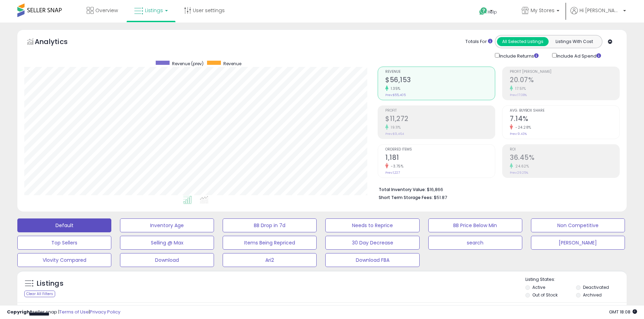
select select "**"
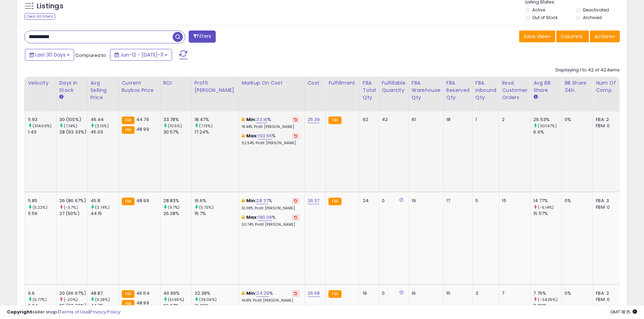
scroll to position [0, 895]
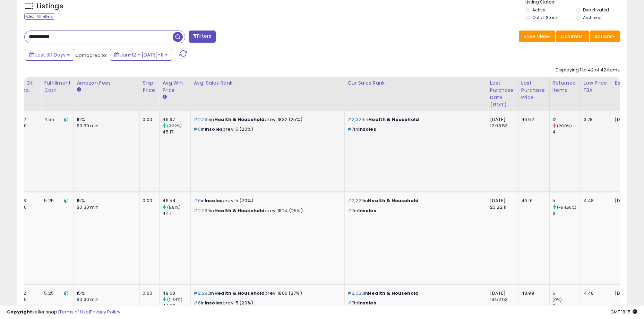
click at [350, 153] on td "#2,324 in Health & Household #7 in Insoles" at bounding box center [416, 151] width 142 height 81
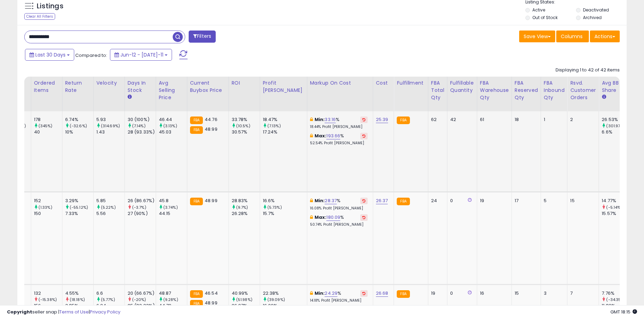
scroll to position [0, 0]
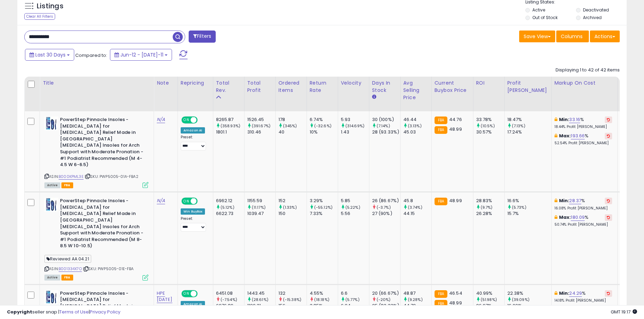
click at [70, 38] on input "**********" at bounding box center [99, 37] width 148 height 12
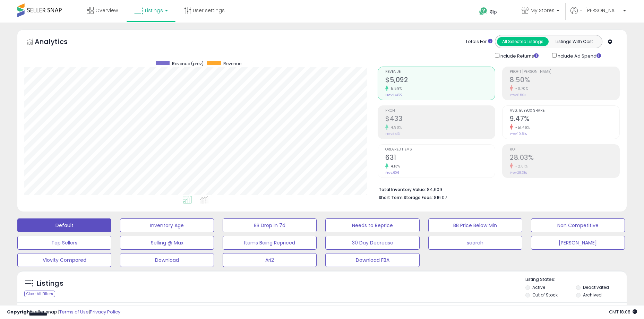
select select "**"
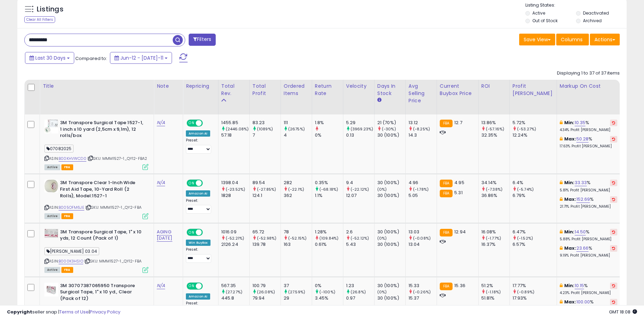
click at [97, 35] on input "*********" at bounding box center [99, 40] width 148 height 12
click at [96, 39] on input "*********" at bounding box center [99, 40] width 148 height 12
drag, startPoint x: 96, startPoint y: 39, endPoint x: 84, endPoint y: 38, distance: 12.5
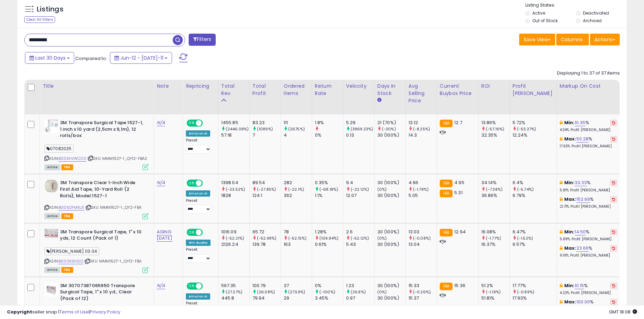
click at [84, 39] on input "*********" at bounding box center [99, 40] width 148 height 12
click at [84, 38] on input "*********" at bounding box center [99, 40] width 148 height 12
paste input "*********"
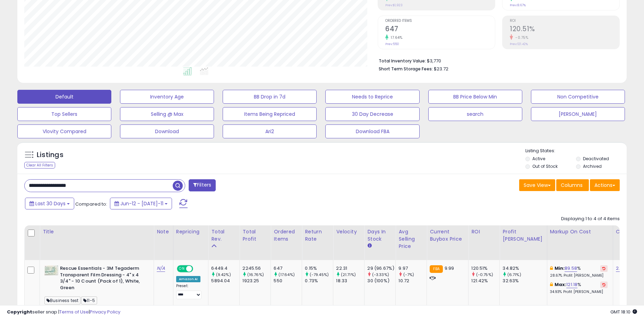
click at [122, 157] on div "Listings Clear All Filters Listing States:" at bounding box center [321, 160] width 609 height 24
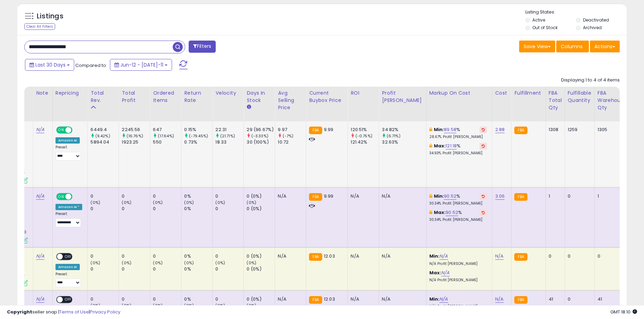
scroll to position [0, 0]
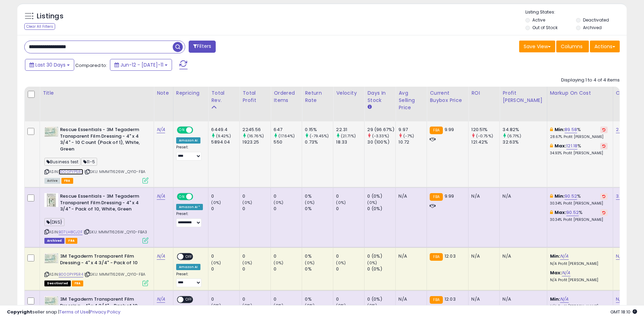
click at [74, 171] on link "B000PYP5R4" at bounding box center [71, 172] width 25 height 6
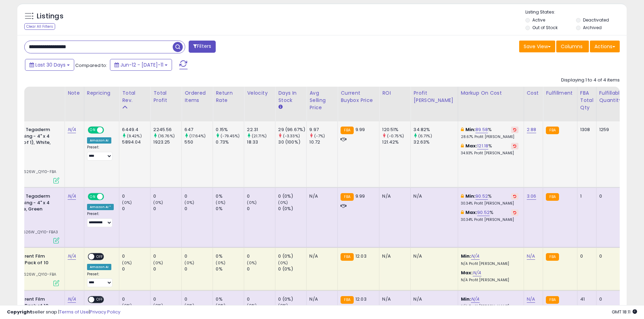
click at [415, 164] on td "34.82% (6.71%) 32.63%" at bounding box center [433, 154] width 47 height 66
click at [418, 165] on td "34.82% (6.71%) 32.63%" at bounding box center [433, 154] width 47 height 66
click at [417, 161] on td "34.82% (6.71%) 32.63%" at bounding box center [433, 154] width 47 height 66
click at [413, 163] on td "34.82% (6.71%) 32.63%" at bounding box center [433, 154] width 47 height 66
click at [126, 48] on input "**********" at bounding box center [99, 47] width 148 height 12
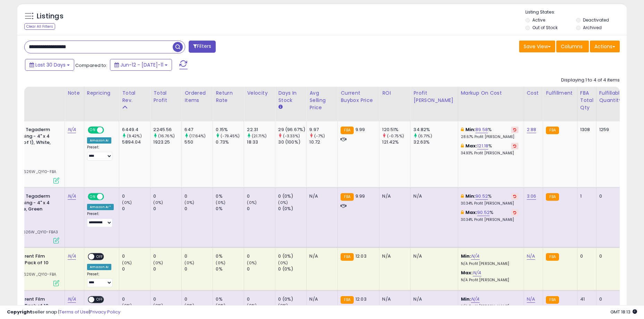
click at [126, 48] on input "**********" at bounding box center [99, 47] width 148 height 12
paste input "text"
click at [179, 46] on span "button" at bounding box center [178, 47] width 10 height 10
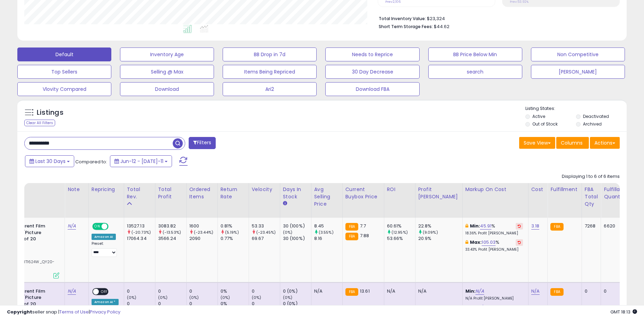
scroll to position [198, 0]
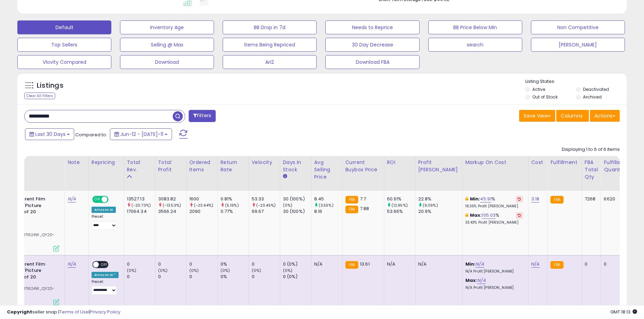
click at [98, 115] on input "**********" at bounding box center [99, 116] width 148 height 12
paste input "text"
type input "**********"
click at [175, 117] on span "button" at bounding box center [178, 116] width 10 height 10
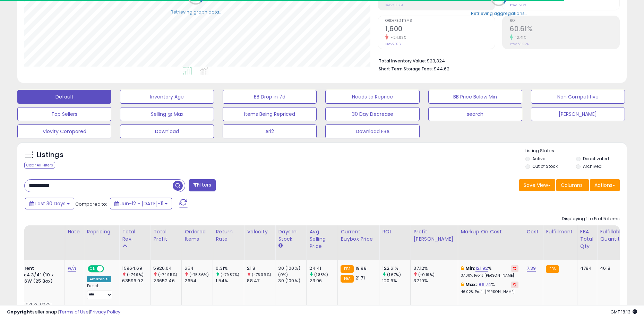
scroll to position [346543, 346332]
drag, startPoint x: 496, startPoint y: 201, endPoint x: 490, endPoint y: 200, distance: 7.0
click at [496, 201] on div "Last 30 Days Compared to: Jun-12 - Jul-11" at bounding box center [321, 205] width 606 height 16
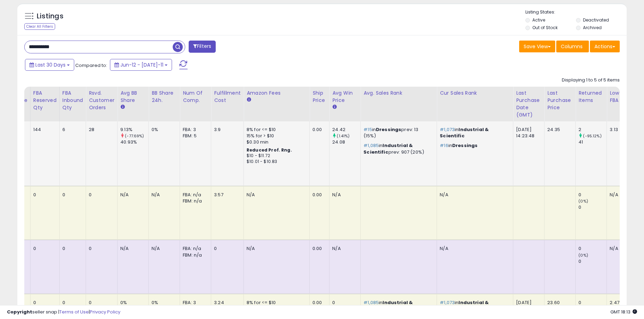
scroll to position [0, 810]
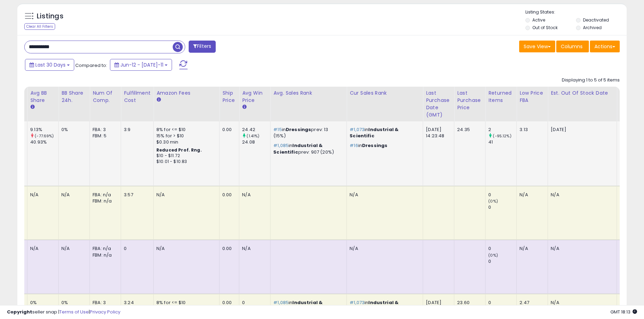
click at [485, 168] on td "2 (-95.12%) 41" at bounding box center [500, 153] width 31 height 64
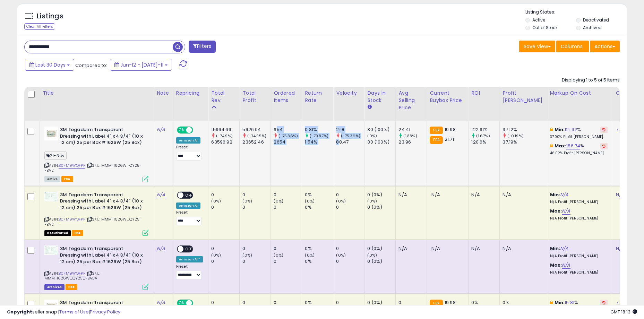
drag, startPoint x: 275, startPoint y: 130, endPoint x: 338, endPoint y: 145, distance: 65.1
click at [338, 145] on div "88.47" at bounding box center [350, 142] width 28 height 6
drag, startPoint x: 342, startPoint y: 145, endPoint x: 275, endPoint y: 129, distance: 68.9
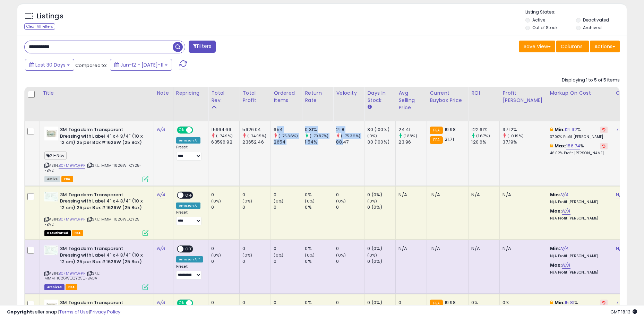
click at [275, 129] on div "654" at bounding box center [288, 130] width 28 height 6
drag, startPoint x: 274, startPoint y: 129, endPoint x: 353, endPoint y: 138, distance: 79.6
click at [353, 138] on small "(-75.36%)" at bounding box center [350, 136] width 19 height 6
drag, startPoint x: 329, startPoint y: 131, endPoint x: 277, endPoint y: 129, distance: 51.7
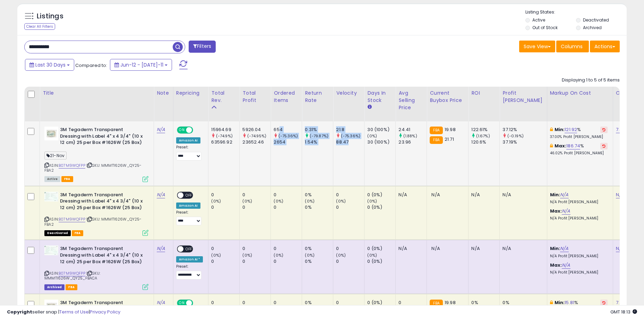
click at [277, 129] on div "654" at bounding box center [288, 130] width 28 height 6
drag, startPoint x: 275, startPoint y: 129, endPoint x: 354, endPoint y: 141, distance: 80.3
click at [354, 141] on div "88.47" at bounding box center [350, 142] width 28 height 6
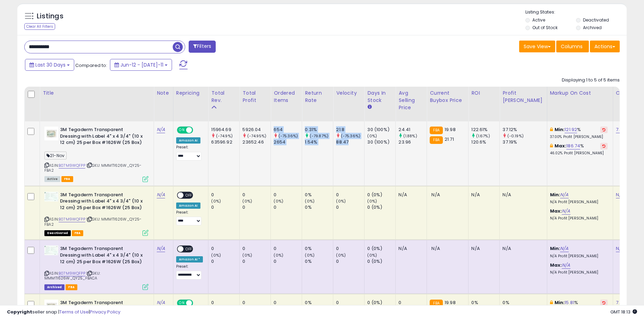
drag, startPoint x: 354, startPoint y: 141, endPoint x: 271, endPoint y: 129, distance: 84.2
click at [271, 129] on td "654 (-75.36%) 2654" at bounding box center [286, 153] width 31 height 64
drag, startPoint x: 273, startPoint y: 129, endPoint x: 362, endPoint y: 146, distance: 91.0
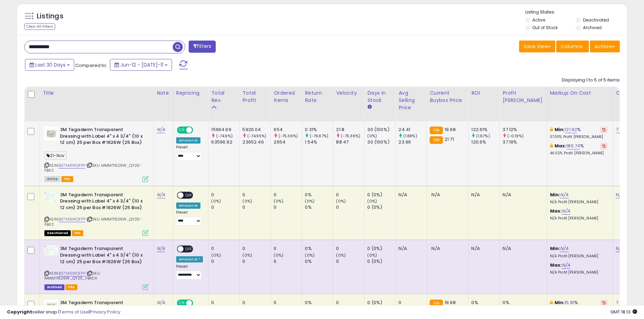
click at [231, 151] on td "15964.69 (-74.9%) 63596.92" at bounding box center [223, 153] width 31 height 64
drag, startPoint x: 220, startPoint y: 131, endPoint x: 279, endPoint y: 141, distance: 60.5
click at [279, 141] on div "2654" at bounding box center [288, 142] width 28 height 6
drag, startPoint x: 283, startPoint y: 141, endPoint x: 222, endPoint y: 127, distance: 62.1
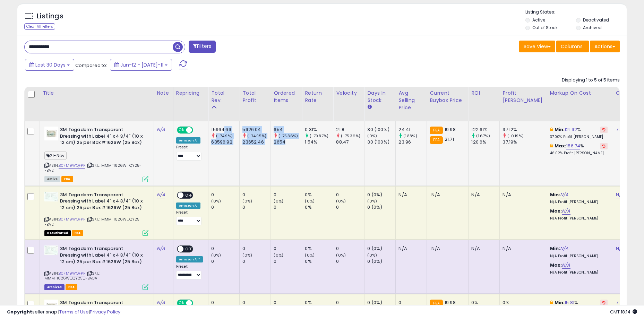
drag, startPoint x: 214, startPoint y: 129, endPoint x: 275, endPoint y: 145, distance: 63.4
click at [277, 144] on div "2654" at bounding box center [288, 142] width 28 height 6
drag, startPoint x: 280, startPoint y: 144, endPoint x: 222, endPoint y: 130, distance: 59.5
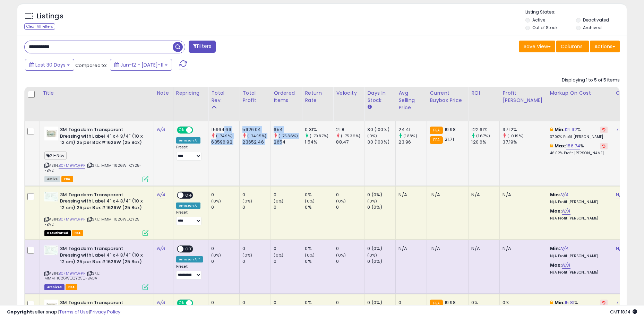
click at [223, 130] on div "15964.69" at bounding box center [225, 130] width 28 height 6
click at [250, 156] on td "5926.04 (-74.95%) 23652.46" at bounding box center [255, 153] width 31 height 64
click at [112, 144] on b "3M Tegaderm Transparent Dressing with Label 4" x 4 3/4" (10 x 12 cm) 25 per Box…" at bounding box center [102, 137] width 84 height 21
drag, startPoint x: 101, startPoint y: 134, endPoint x: 130, endPoint y: 144, distance: 30.2
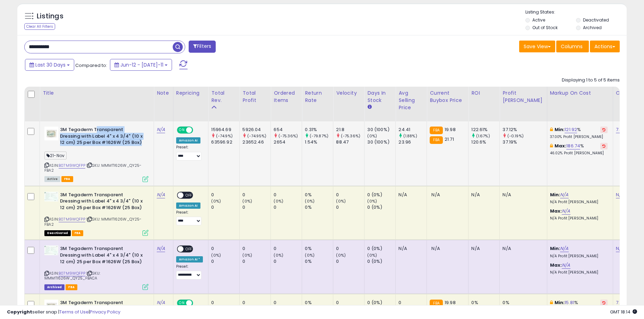
click at [130, 144] on b "3M Tegaderm Transparent Dressing with Label 4" x 4 3/4" (10 x 12 cm) 25 per Box…" at bounding box center [102, 137] width 84 height 21
drag, startPoint x: 131, startPoint y: 141, endPoint x: 88, endPoint y: 127, distance: 44.6
click at [88, 127] on b "3M Tegaderm Transparent Dressing with Label 4" x 4 3/4" (10 x 12 cm) 25 per Box…" at bounding box center [102, 137] width 84 height 21
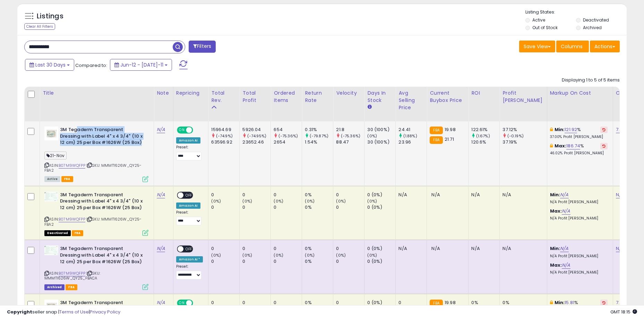
drag, startPoint x: 77, startPoint y: 126, endPoint x: 134, endPoint y: 140, distance: 58.9
click at [134, 140] on b "3M Tegaderm Transparent Dressing with Label 4" x 4 3/4" (10 x 12 cm) 25 per Box…" at bounding box center [102, 137] width 84 height 21
drag, startPoint x: 116, startPoint y: 137, endPoint x: 71, endPoint y: 128, distance: 46.0
click at [71, 128] on b "3M Tegaderm Transparent Dressing with Label 4" x 4 3/4" (10 x 12 cm) 25 per Box…" at bounding box center [102, 137] width 84 height 21
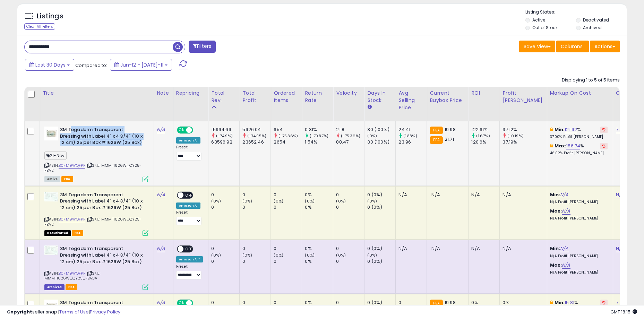
click at [71, 128] on b "3M Tegaderm Transparent Dressing with Label 4" x 4 3/4" (10 x 12 cm) 25 per Box…" at bounding box center [102, 137] width 84 height 21
drag, startPoint x: 67, startPoint y: 128, endPoint x: 126, endPoint y: 143, distance: 60.5
click at [126, 143] on b "3M Tegaderm Transparent Dressing with Label 4" x 4 3/4" (10 x 12 cm) 25 per Box…" at bounding box center [102, 137] width 84 height 21
click at [307, 155] on td "0.31% (-79.87%) 1.54%" at bounding box center [317, 153] width 31 height 64
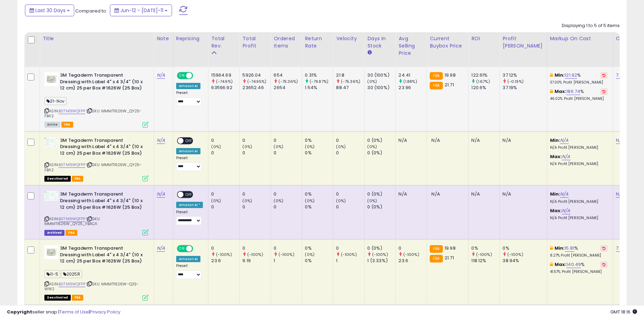
scroll to position [337, 0]
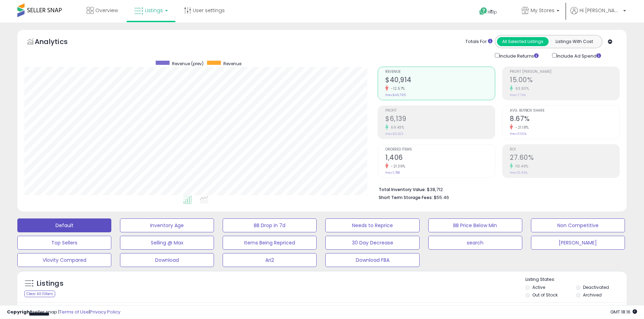
select select "**"
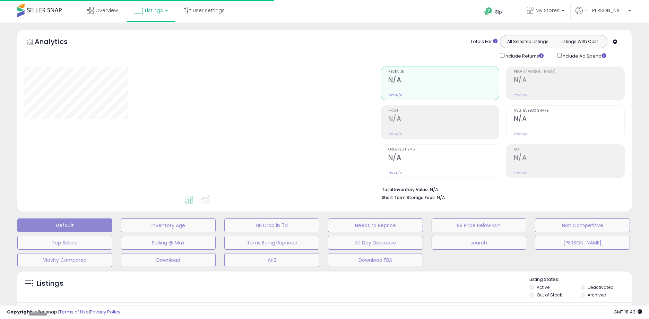
type input "**********"
select select "**"
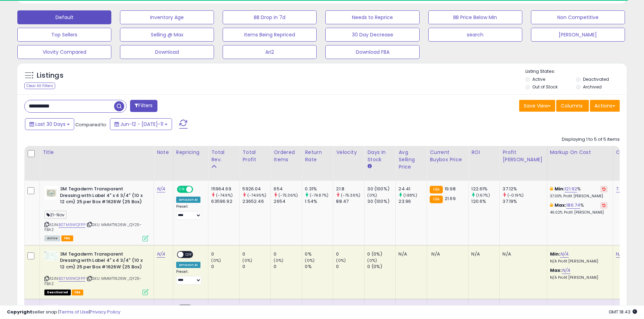
scroll to position [277, 0]
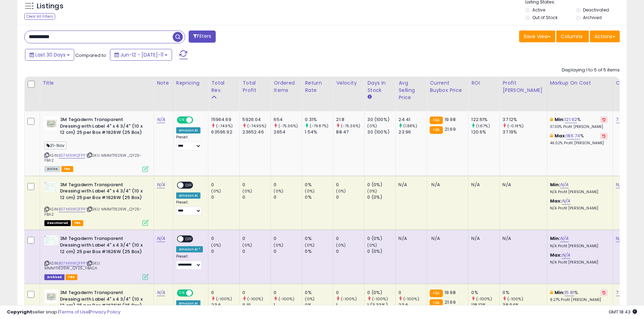
click at [74, 39] on input "**********" at bounding box center [99, 37] width 148 height 12
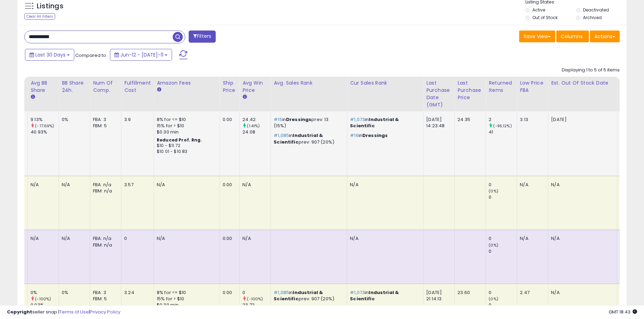
scroll to position [0, 811]
drag, startPoint x: 566, startPoint y: 143, endPoint x: 472, endPoint y: 154, distance: 95.0
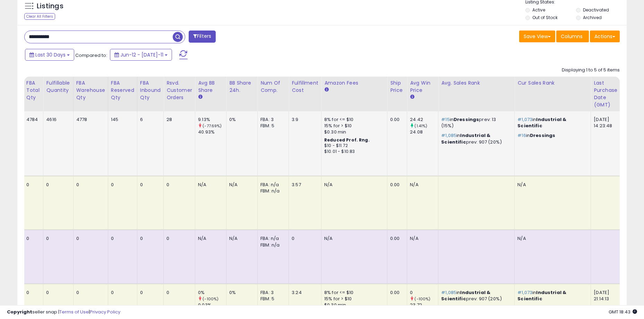
scroll to position [0, 0]
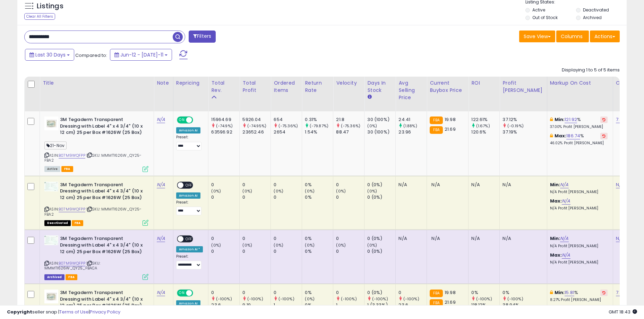
click at [72, 39] on input "**********" at bounding box center [99, 37] width 148 height 12
click at [127, 207] on span "| SKU: MMMT1626W_QY25-FBA2" at bounding box center [92, 211] width 97 height 10
click at [67, 39] on input "**********" at bounding box center [99, 37] width 148 height 12
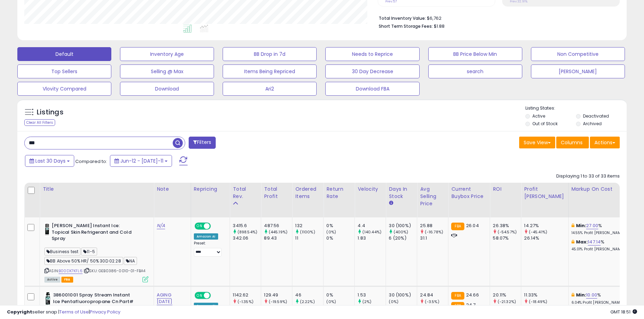
scroll to position [198, 0]
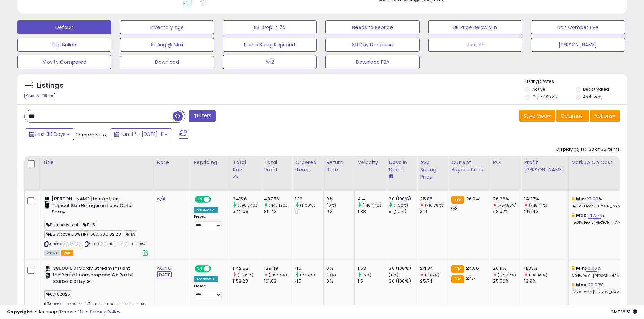
drag, startPoint x: 86, startPoint y: 135, endPoint x: 103, endPoint y: 138, distance: 16.9
click at [103, 138] on span "Compared to:" at bounding box center [91, 134] width 32 height 7
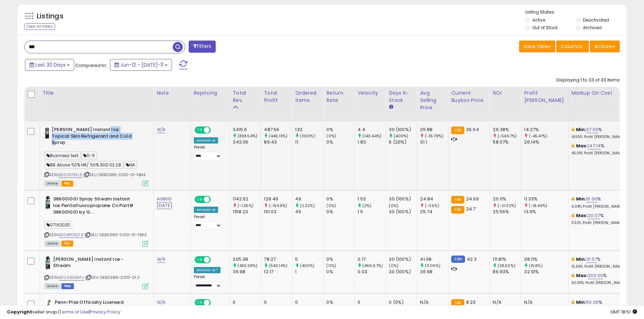
drag, startPoint x: 102, startPoint y: 128, endPoint x: 129, endPoint y: 136, distance: 28.1
click at [129, 136] on b "Gebauer's Instant Ice: Topical Skin Refrigerant and Cold Spray" at bounding box center [94, 137] width 84 height 21
click at [276, 156] on td "487.56 (445.19%) 89.43" at bounding box center [276, 155] width 31 height 69
drag, startPoint x: 268, startPoint y: 131, endPoint x: 295, endPoint y: 144, distance: 30.1
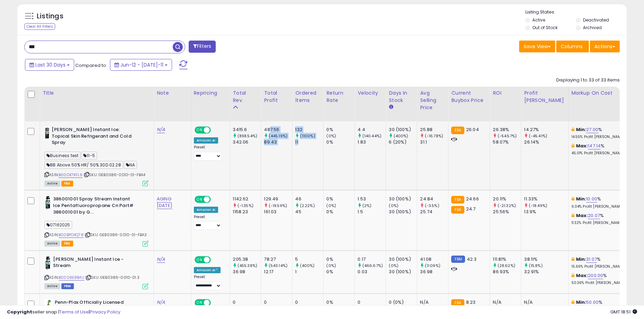
click at [295, 144] on div "11" at bounding box center [309, 142] width 28 height 6
drag, startPoint x: 298, startPoint y: 145, endPoint x: 264, endPoint y: 128, distance: 38.0
click at [264, 128] on div "487.56" at bounding box center [278, 130] width 28 height 6
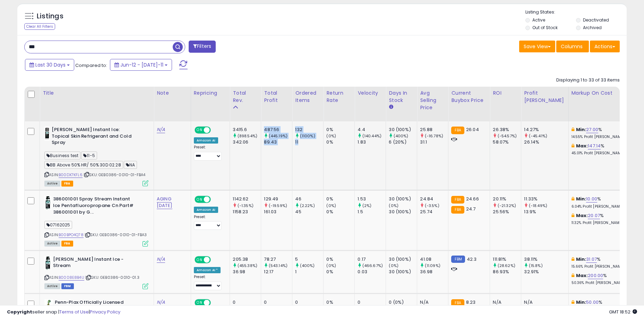
drag, startPoint x: 263, startPoint y: 128, endPoint x: 308, endPoint y: 146, distance: 47.4
click at [308, 146] on td "132 (1100%) 11" at bounding box center [307, 155] width 31 height 69
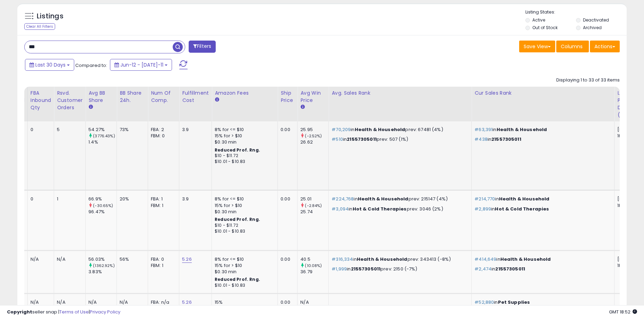
scroll to position [0, 898]
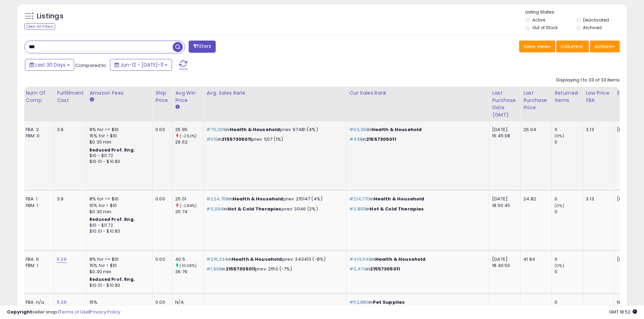
click at [552, 159] on td "0 (0%) 0" at bounding box center [567, 155] width 31 height 69
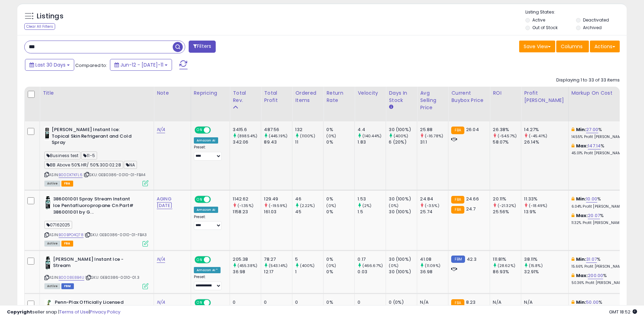
click at [297, 128] on div "132" at bounding box center [309, 130] width 28 height 6
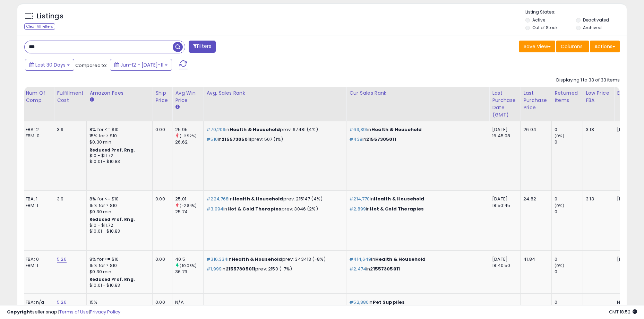
drag, startPoint x: 538, startPoint y: 161, endPoint x: 512, endPoint y: 163, distance: 26.1
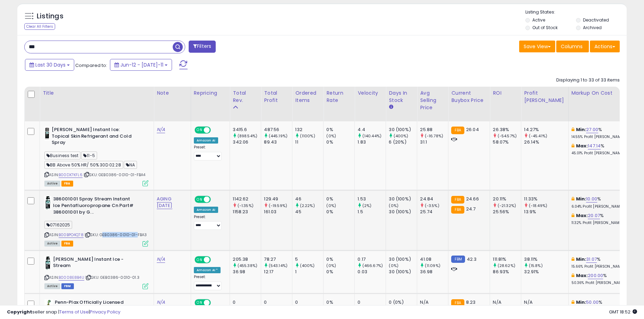
drag, startPoint x: 137, startPoint y: 228, endPoint x: 104, endPoint y: 227, distance: 33.0
click at [104, 232] on span "| SKU: GEB0386-0010-01-FBA3" at bounding box center [116, 235] width 62 height 6
copy span "GEB0386-0010-01"
click at [111, 44] on input "***" at bounding box center [99, 47] width 148 height 12
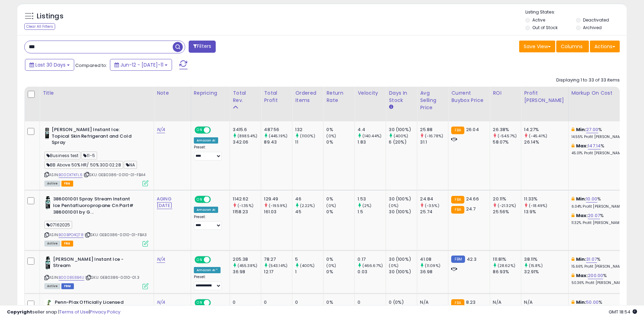
paste input "******"
drag, startPoint x: 135, startPoint y: 168, endPoint x: 101, endPoint y: 167, distance: 34.0
click at [101, 172] on span "| SKU: GEB0386-0010-01-FBA4" at bounding box center [115, 175] width 62 height 6
copy span "GEB0386-0010-01"
click at [176, 47] on span "button" at bounding box center [178, 47] width 10 height 10
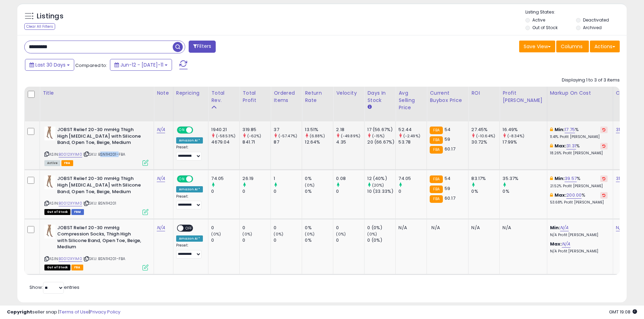
drag, startPoint x: 117, startPoint y: 162, endPoint x: 100, endPoint y: 162, distance: 17.0
click at [100, 157] on span "| SKU: BSN114201-FBA" at bounding box center [104, 155] width 42 height 6
copy span "BSN114201"
click at [119, 45] on input "*********" at bounding box center [99, 47] width 148 height 12
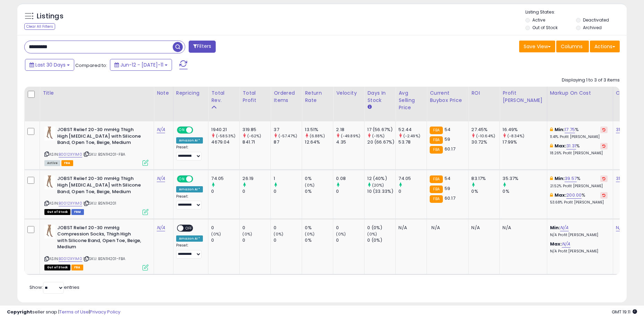
click at [119, 45] on input "*********" at bounding box center [99, 47] width 148 height 12
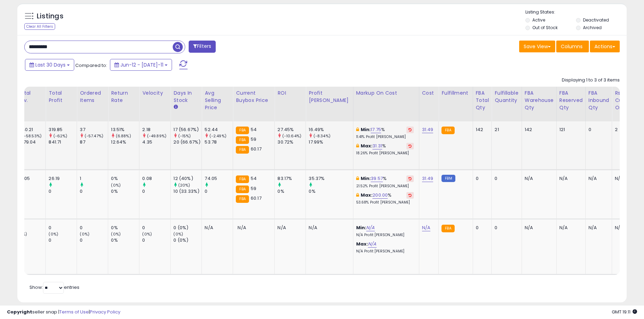
scroll to position [0, 810]
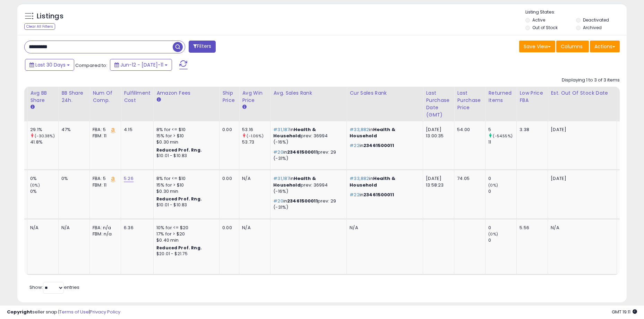
click at [88, 43] on input "*********" at bounding box center [99, 47] width 148 height 12
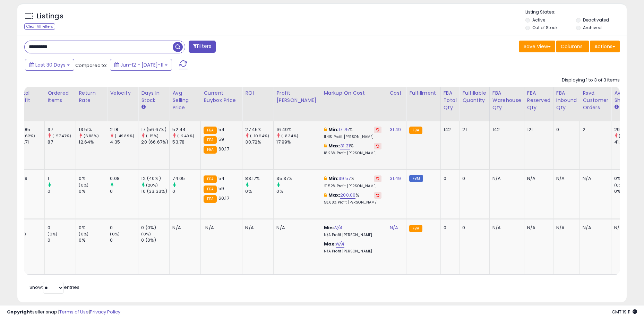
scroll to position [0, 181]
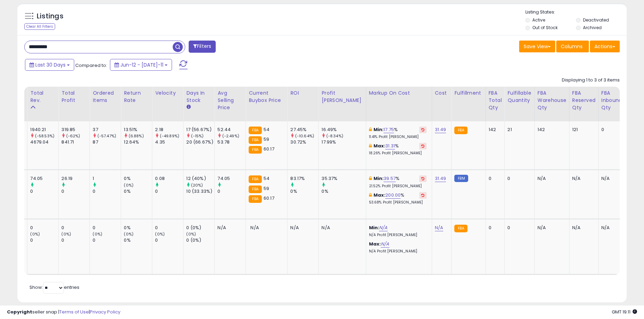
click at [85, 44] on input "*********" at bounding box center [99, 47] width 148 height 12
click at [177, 44] on span "button" at bounding box center [178, 47] width 10 height 10
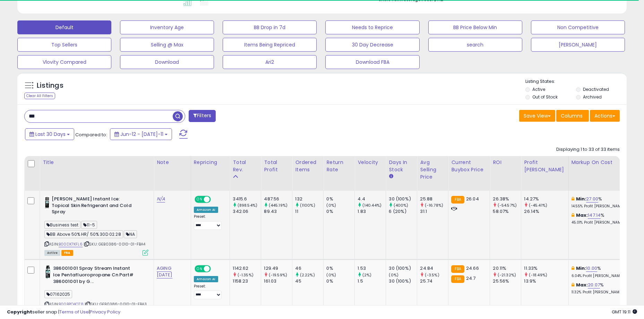
scroll to position [0, 10]
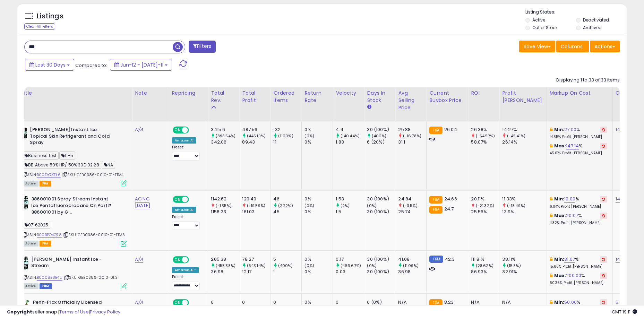
drag, startPoint x: 172, startPoint y: 165, endPoint x: 233, endPoint y: 167, distance: 61.1
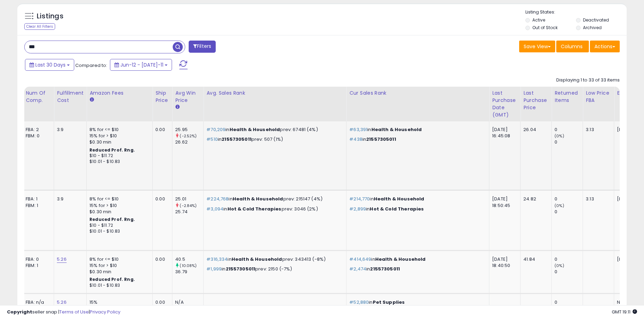
click at [614, 166] on td "2025-09-23" at bounding box center [648, 155] width 69 height 69
drag, startPoint x: 608, startPoint y: 131, endPoint x: 599, endPoint y: 129, distance: 9.6
click at [614, 152] on td "2025-09-23" at bounding box center [648, 155] width 69 height 69
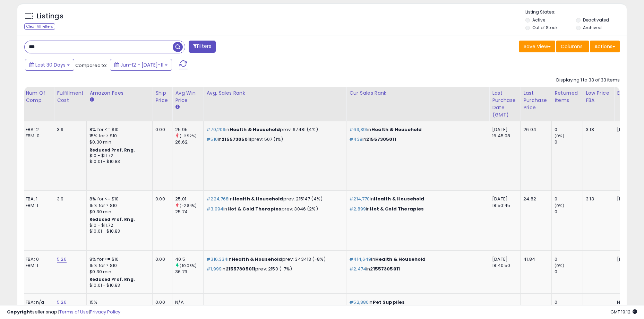
drag, startPoint x: 372, startPoint y: 162, endPoint x: 293, endPoint y: 171, distance: 80.2
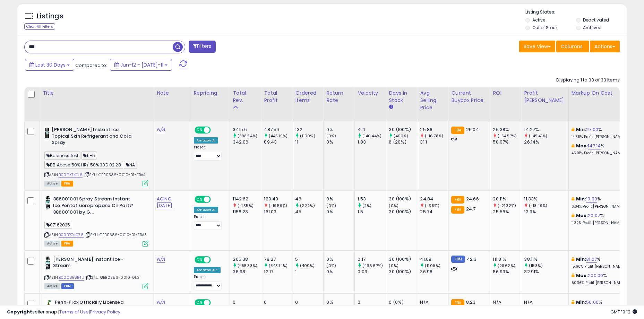
drag, startPoint x: 165, startPoint y: 148, endPoint x: 113, endPoint y: 147, distance: 52.4
click at [165, 148] on td "N/A" at bounding box center [172, 155] width 37 height 69
click at [108, 45] on input "***" at bounding box center [99, 47] width 148 height 12
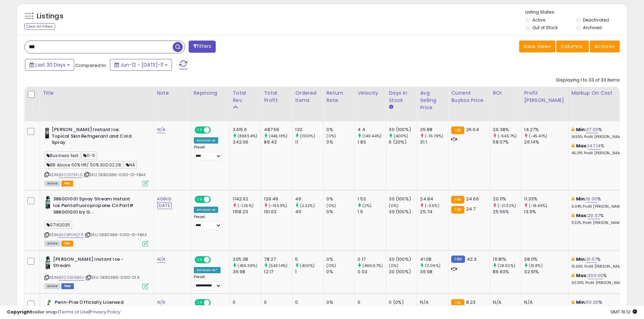
drag, startPoint x: 129, startPoint y: 45, endPoint x: 101, endPoint y: 43, distance: 27.8
click at [110, 45] on input "***" at bounding box center [99, 47] width 148 height 12
paste input "*******"
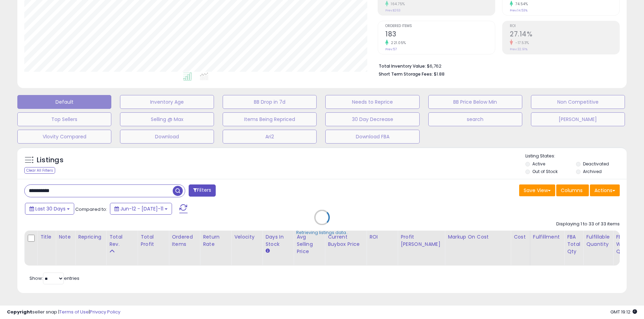
scroll to position [142, 356]
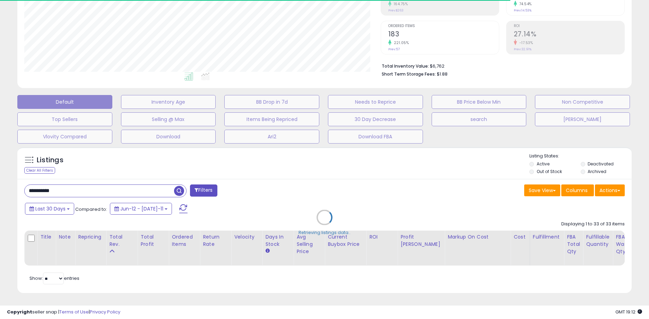
click at [154, 159] on div "Listings Clear All Filters Listing States:" at bounding box center [324, 165] width 614 height 24
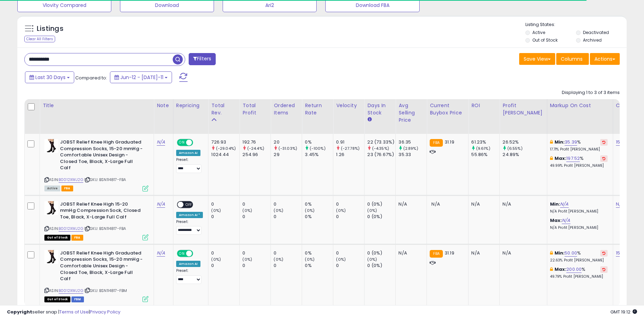
scroll to position [267, 0]
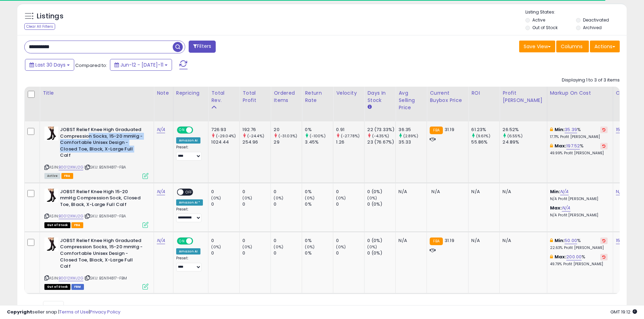
drag, startPoint x: 90, startPoint y: 138, endPoint x: 132, endPoint y: 154, distance: 45.4
click at [132, 154] on b "JOBST Relief Knee High Graduated Compression Socks, 15-20 mmHg - Comfortable Un…" at bounding box center [102, 144] width 84 height 34
click at [137, 150] on b "JOBST Relief Knee High Graduated Compression Socks, 15-20 mmHg - Comfortable Un…" at bounding box center [102, 144] width 84 height 34
drag, startPoint x: 139, startPoint y: 150, endPoint x: 72, endPoint y: 132, distance: 68.9
click at [72, 132] on b "JOBST Relief Knee High Graduated Compression Socks, 15-20 mmHg - Comfortable Un…" at bounding box center [102, 144] width 84 height 34
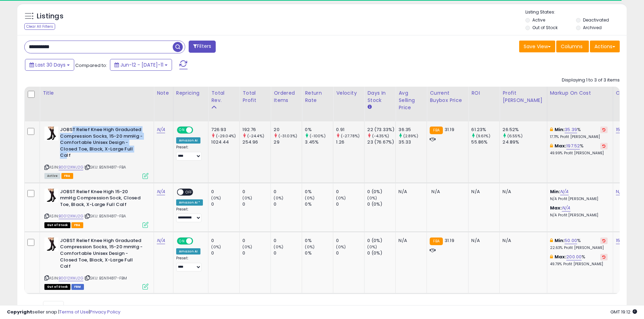
click at [72, 132] on b "JOBST Relief Knee High Graduated Compression Socks, 15-20 mmHg - Comfortable Un…" at bounding box center [102, 144] width 84 height 34
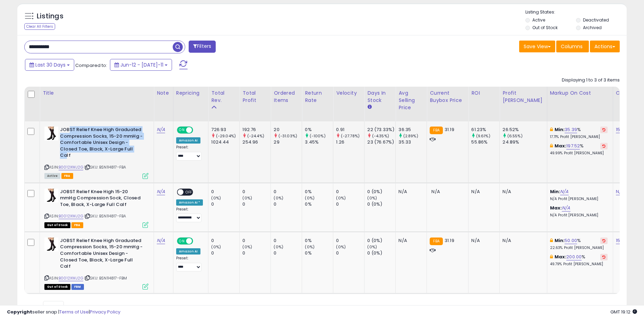
scroll to position [142, 353]
drag, startPoint x: 69, startPoint y: 130, endPoint x: 138, endPoint y: 150, distance: 71.9
click at [138, 150] on b "JOBST Relief Knee High Graduated Compression Socks, 15-20 mmHg - Comfortable Un…" at bounding box center [102, 144] width 84 height 34
drag, startPoint x: 141, startPoint y: 150, endPoint x: 66, endPoint y: 129, distance: 77.7
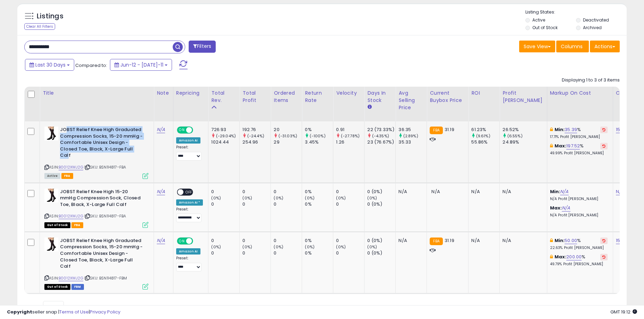
click at [66, 129] on b "JOBST Relief Knee High Graduated Compression Socks, 15-20 mmHg - Comfortable Un…" at bounding box center [102, 144] width 84 height 34
drag, startPoint x: 80, startPoint y: 133, endPoint x: 138, endPoint y: 151, distance: 61.0
click at [138, 151] on b "JOBST Relief Knee High Graduated Compression Socks, 15-20 mmHg - Comfortable Un…" at bounding box center [102, 144] width 84 height 34
click at [139, 151] on b "JOBST Relief Knee High Graduated Compression Socks, 15-20 mmHg - Comfortable Un…" at bounding box center [102, 144] width 84 height 34
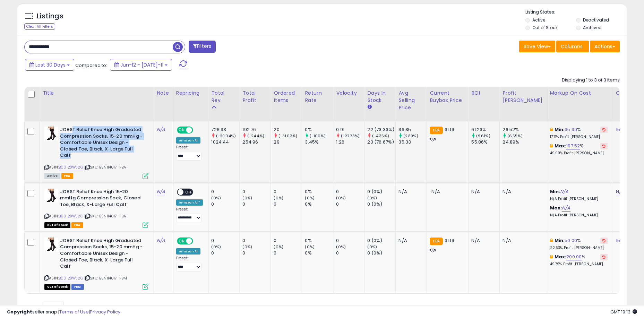
drag, startPoint x: 143, startPoint y: 150, endPoint x: 71, endPoint y: 127, distance: 75.8
click at [71, 127] on b "JOBST Relief Knee High Graduated Compression Socks, 15-20 mmHg - Comfortable Un…" at bounding box center [102, 144] width 84 height 34
drag, startPoint x: 69, startPoint y: 129, endPoint x: 151, endPoint y: 147, distance: 84.2
click at [151, 147] on td "JOBST Relief Knee High Graduated Compression Socks, 15-20 mmHg - Comfortable Un…" at bounding box center [97, 151] width 114 height 61
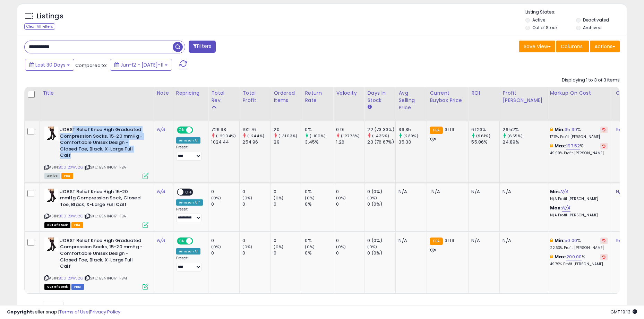
click at [142, 148] on b "JOBST Relief Knee High Graduated Compression Socks, 15-20 mmHg - Comfortable Un…" at bounding box center [102, 144] width 84 height 34
click at [140, 148] on b "JOBST Relief Knee High Graduated Compression Socks, 15-20 mmHg - Comfortable Un…" at bounding box center [102, 144] width 84 height 34
click at [136, 149] on b "JOBST Relief Knee High Graduated Compression Socks, 15-20 mmHg - Comfortable Un…" at bounding box center [102, 144] width 84 height 34
click at [139, 149] on b "JOBST Relief Knee High Graduated Compression Socks, 15-20 mmHg - Comfortable Un…" at bounding box center [102, 144] width 84 height 34
drag, startPoint x: 140, startPoint y: 150, endPoint x: 72, endPoint y: 131, distance: 70.4
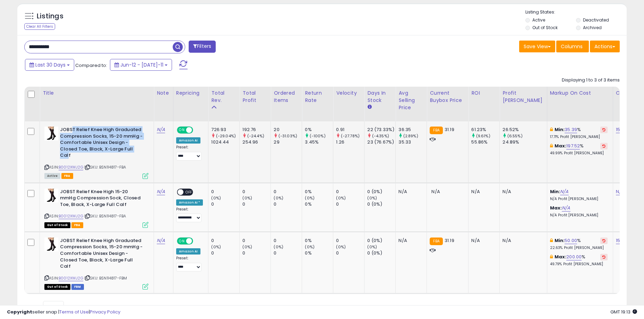
click at [72, 131] on b "JOBST Relief Knee High Graduated Compression Socks, 15-20 mmHg - Comfortable Un…" at bounding box center [102, 144] width 84 height 34
drag, startPoint x: 66, startPoint y: 129, endPoint x: 139, endPoint y: 150, distance: 76.7
click at [139, 150] on b "JOBST Relief Knee High Graduated Compression Socks, 15-20 mmHg - Comfortable Un…" at bounding box center [102, 144] width 84 height 34
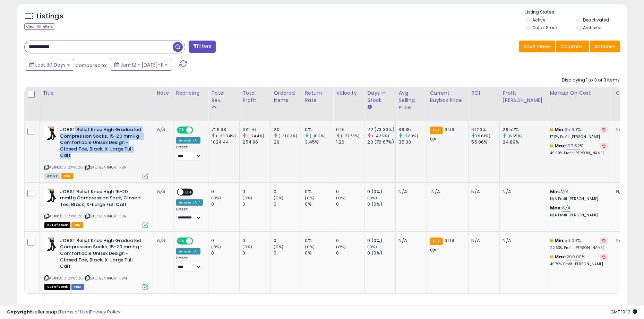
drag, startPoint x: 142, startPoint y: 150, endPoint x: 75, endPoint y: 129, distance: 71.2
click at [75, 129] on b "JOBST Relief Knee High Graduated Compression Socks, 15-20 mmHg - Comfortable Un…" at bounding box center [102, 144] width 84 height 34
click at [70, 129] on b "JOBST Relief Knee High Graduated Compression Socks, 15-20 mmHg - Comfortable Un…" at bounding box center [102, 144] width 84 height 34
drag, startPoint x: 66, startPoint y: 129, endPoint x: 140, endPoint y: 148, distance: 76.3
click at [140, 148] on b "JOBST Relief Knee High Graduated Compression Socks, 15-20 mmHg - Comfortable Un…" at bounding box center [102, 144] width 84 height 34
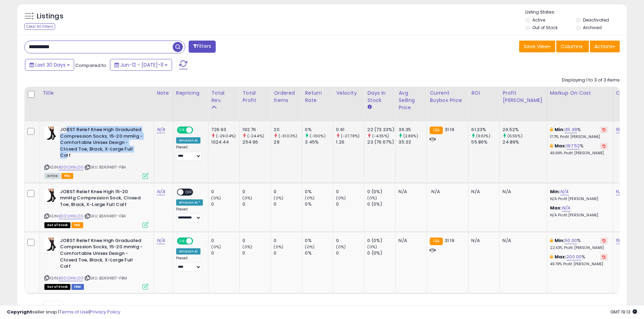
click at [140, 148] on b "JOBST Relief Knee High Graduated Compression Socks, 15-20 mmHg - Comfortable Un…" at bounding box center [102, 144] width 84 height 34
click at [110, 147] on b "JOBST Relief Knee High Graduated Compression Socks, 15-20 mmHg - Comfortable Un…" at bounding box center [102, 144] width 84 height 34
drag, startPoint x: 74, startPoint y: 132, endPoint x: 132, endPoint y: 150, distance: 60.1
click at [132, 150] on b "JOBST Relief Knee High Graduated Compression Socks, 15-20 mmHg - Comfortable Un…" at bounding box center [102, 144] width 84 height 34
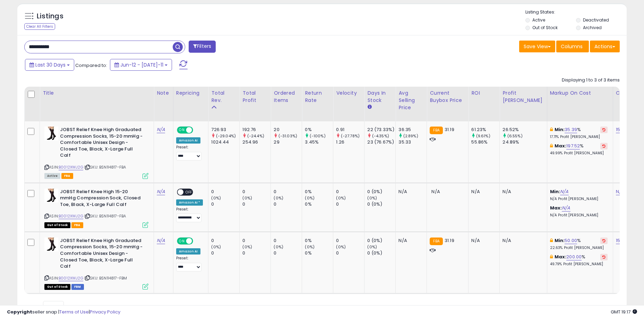
click at [87, 52] on input "**********" at bounding box center [99, 47] width 148 height 12
click at [87, 51] on input "**********" at bounding box center [99, 47] width 148 height 12
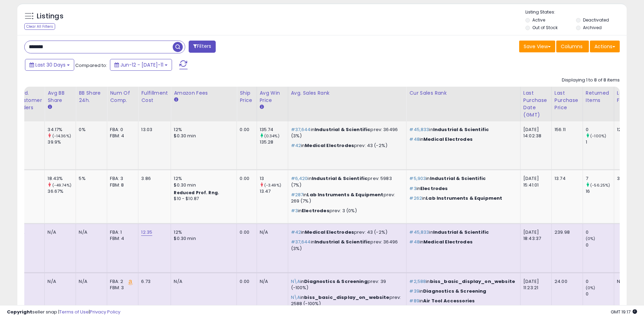
scroll to position [0, 0]
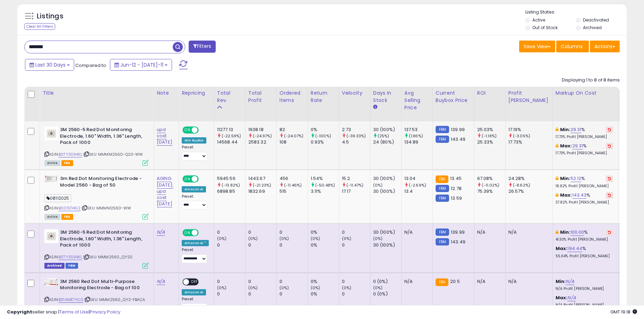
click at [308, 161] on td "82 (-24.07%) 108" at bounding box center [291, 145] width 31 height 49
drag, startPoint x: 63, startPoint y: 46, endPoint x: 45, endPoint y: 49, distance: 18.9
click at [45, 49] on input "*******" at bounding box center [99, 47] width 148 height 12
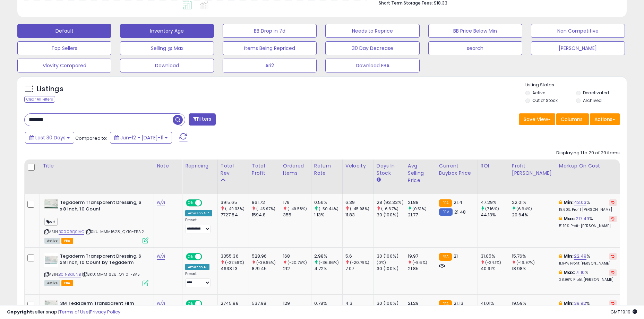
scroll to position [198, 0]
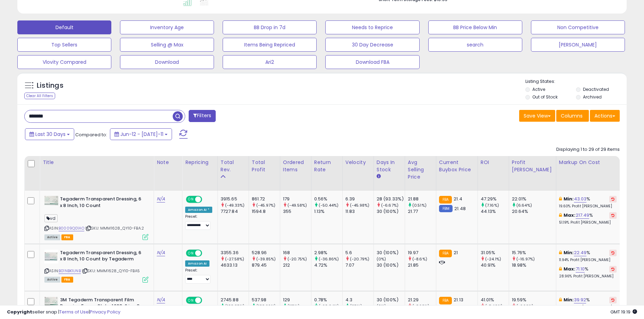
click at [72, 120] on input "*******" at bounding box center [99, 116] width 148 height 12
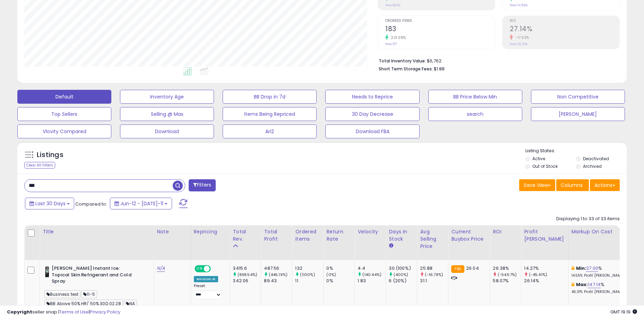
scroll to position [142, 353]
click at [326, 189] on div "Save View Save As New View Update Current View Columns Actions Import Import Wa…" at bounding box center [473, 186] width 303 height 14
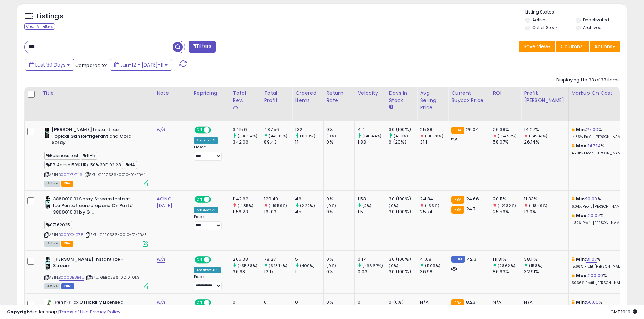
drag, startPoint x: 270, startPoint y: 46, endPoint x: 129, endPoint y: 38, distance: 141.0
click at [269, 46] on div "*** Filters" at bounding box center [170, 48] width 303 height 14
drag, startPoint x: 45, startPoint y: 17, endPoint x: 68, endPoint y: 16, distance: 23.2
click at [68, 16] on div "Listings" at bounding box center [64, 17] width 91 height 11
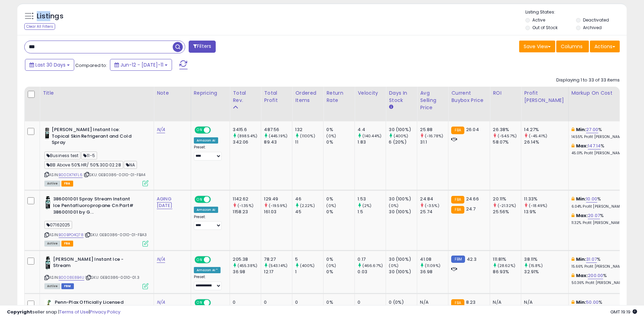
drag, startPoint x: 65, startPoint y: 16, endPoint x: 49, endPoint y: 17, distance: 15.6
click at [49, 17] on div "Listings" at bounding box center [64, 17] width 91 height 11
click at [49, 17] on h5 "Listings" at bounding box center [50, 16] width 27 height 10
drag, startPoint x: 43, startPoint y: 17, endPoint x: 63, endPoint y: 16, distance: 20.5
click at [63, 16] on h5 "Listings" at bounding box center [50, 16] width 27 height 10
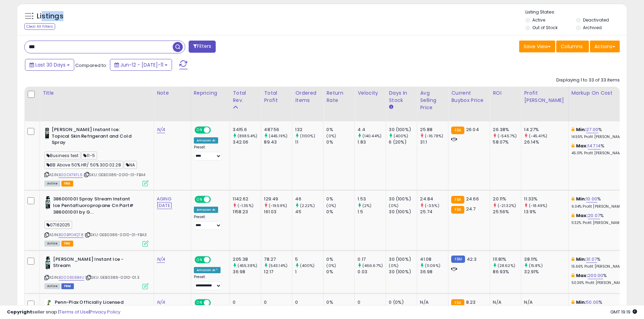
click at [63, 16] on h5 "Listings" at bounding box center [50, 16] width 27 height 10
click at [49, 17] on h5 "Listings" at bounding box center [50, 16] width 27 height 10
drag, startPoint x: 41, startPoint y: 15, endPoint x: 68, endPoint y: 15, distance: 27.4
click at [68, 15] on div "Listings" at bounding box center [64, 17] width 91 height 11
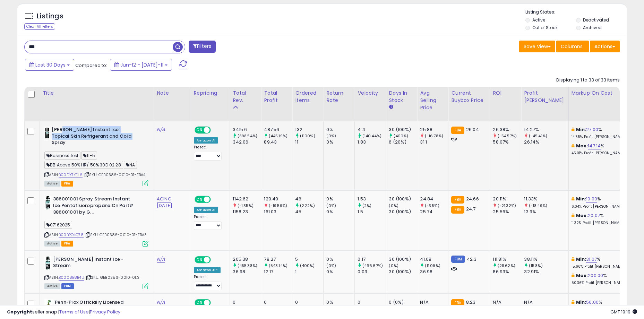
drag, startPoint x: 63, startPoint y: 132, endPoint x: 113, endPoint y: 134, distance: 49.3
click at [113, 134] on b "Gebauer's Instant Ice: Topical Skin Refrigerant and Cold Spray" at bounding box center [94, 137] width 84 height 21
drag, startPoint x: 114, startPoint y: 136, endPoint x: 58, endPoint y: 131, distance: 56.3
click at [58, 131] on b "Gebauer's Instant Ice: Topical Skin Refrigerant and Cold Spray" at bounding box center [94, 137] width 84 height 21
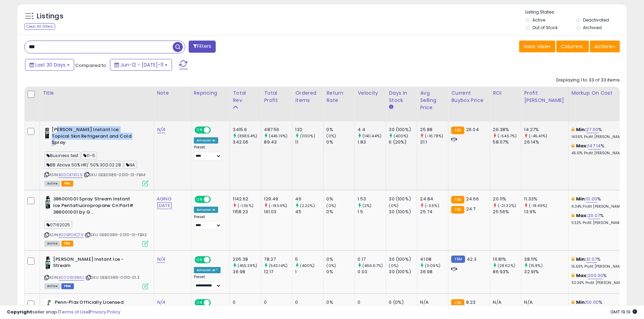
click at [58, 131] on b "Gebauer's Instant Ice: Topical Skin Refrigerant and Cold Spray" at bounding box center [94, 137] width 84 height 21
drag, startPoint x: 56, startPoint y: 131, endPoint x: 106, endPoint y: 135, distance: 50.4
click at [106, 135] on b "Gebauer's Instant Ice: Topical Skin Refrigerant and Cold Spray" at bounding box center [94, 137] width 84 height 21
drag, startPoint x: 113, startPoint y: 136, endPoint x: 72, endPoint y: 127, distance: 41.6
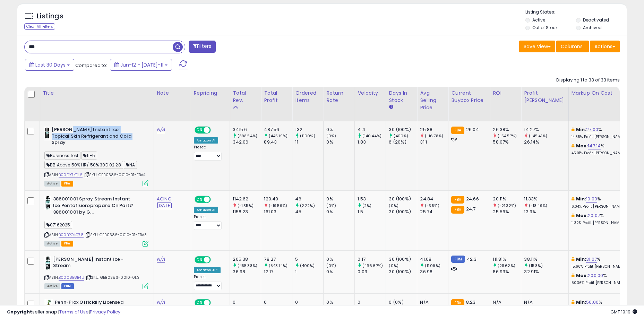
click at [72, 127] on b "Gebauer's Instant Ice: Topical Skin Refrigerant and Cold Spray" at bounding box center [94, 137] width 84 height 21
drag, startPoint x: 64, startPoint y: 131, endPoint x: 112, endPoint y: 137, distance: 48.9
click at [112, 137] on b "Gebauer's Instant Ice: Topical Skin Refrigerant and Cold Spray" at bounding box center [94, 137] width 84 height 21
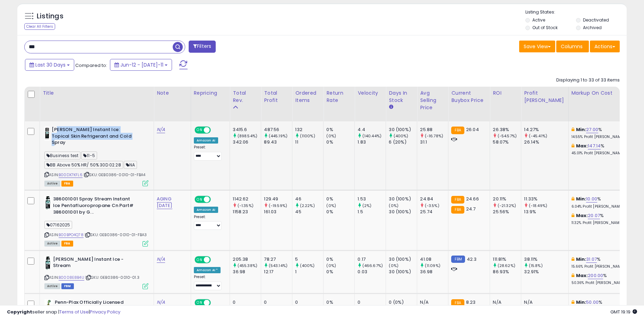
drag, startPoint x: 115, startPoint y: 137, endPoint x: 58, endPoint y: 129, distance: 57.4
click at [58, 129] on b "Gebauer's Instant Ice: Topical Skin Refrigerant and Cold Spray" at bounding box center [94, 137] width 84 height 21
drag, startPoint x: 62, startPoint y: 130, endPoint x: 118, endPoint y: 133, distance: 55.9
click at [118, 133] on b "Gebauer's Instant Ice: Topical Skin Refrigerant and Cold Spray" at bounding box center [94, 137] width 84 height 21
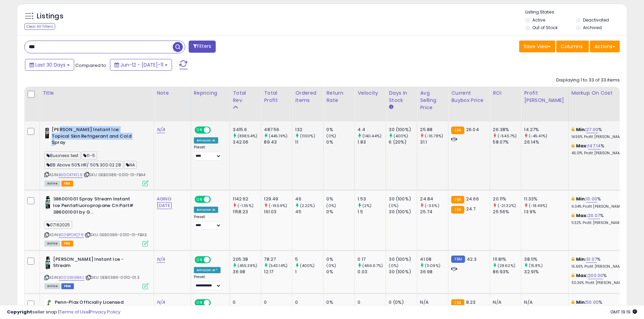
click at [118, 133] on b "Gebauer's Instant Ice: Topical Skin Refrigerant and Cold Spray" at bounding box center [94, 137] width 84 height 21
drag, startPoint x: 118, startPoint y: 135, endPoint x: 66, endPoint y: 129, distance: 52.0
click at [66, 129] on b "Gebauer's Instant Ice: Topical Skin Refrigerant and Cold Spray" at bounding box center [94, 137] width 84 height 21
drag, startPoint x: 62, startPoint y: 129, endPoint x: 122, endPoint y: 133, distance: 59.5
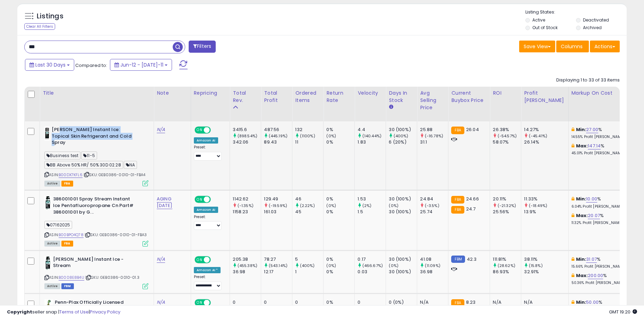
click at [122, 133] on b "Gebauer's Instant Ice: Topical Skin Refrigerant and Cold Spray" at bounding box center [94, 137] width 84 height 21
drag, startPoint x: 122, startPoint y: 135, endPoint x: 66, endPoint y: 129, distance: 56.2
click at [66, 129] on b "Gebauer's Instant Ice: Topical Skin Refrigerant and Cold Spray" at bounding box center [94, 137] width 84 height 21
drag, startPoint x: 66, startPoint y: 129, endPoint x: 62, endPoint y: 130, distance: 4.0
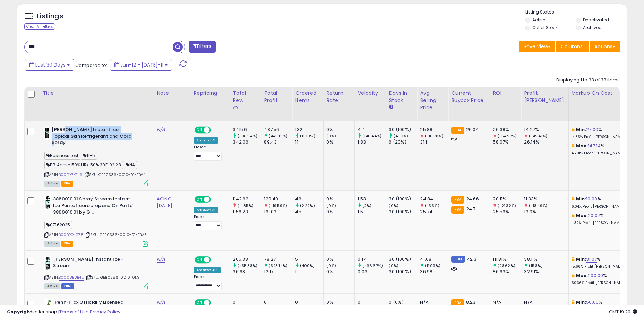
click at [66, 129] on b "Gebauer's Instant Ice: Topical Skin Refrigerant and Cold Spray" at bounding box center [94, 137] width 84 height 21
drag, startPoint x: 62, startPoint y: 130, endPoint x: 127, endPoint y: 132, distance: 65.2
click at [127, 132] on b "Gebauer's Instant Ice: Topical Skin Refrigerant and Cold Spray" at bounding box center [94, 137] width 84 height 21
drag, startPoint x: 148, startPoint y: 168, endPoint x: 100, endPoint y: 168, distance: 47.5
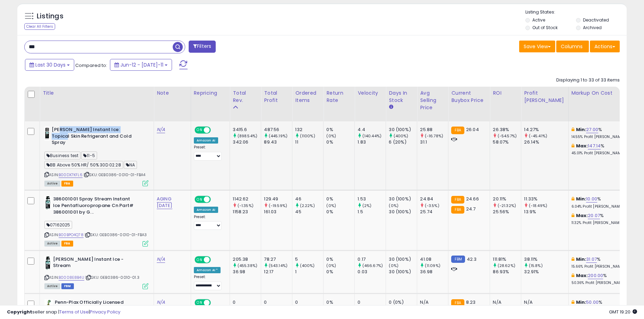
click at [100, 168] on div "ASIN: B00DX7KFL6 | SKU: GEB0386-0010-01-FBA4 Active FBA" at bounding box center [96, 156] width 104 height 59
copy span "GEB0386-0010-01-FBA4"
click at [95, 45] on input "***" at bounding box center [99, 47] width 148 height 12
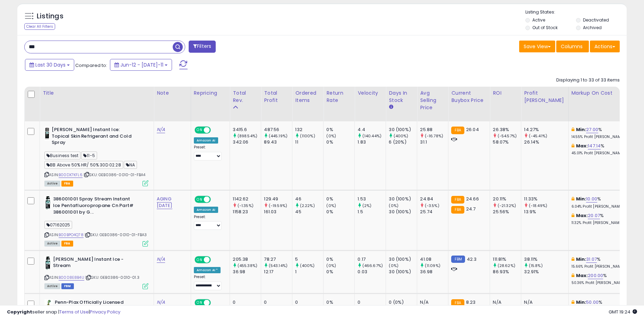
paste input "*******"
type input "**********"
drag, startPoint x: 133, startPoint y: 168, endPoint x: 139, endPoint y: 168, distance: 6.2
click at [129, 172] on span "| SKU: GEB0386-0010-01-FBA4" at bounding box center [115, 175] width 62 height 6
drag, startPoint x: 145, startPoint y: 168, endPoint x: 101, endPoint y: 167, distance: 44.0
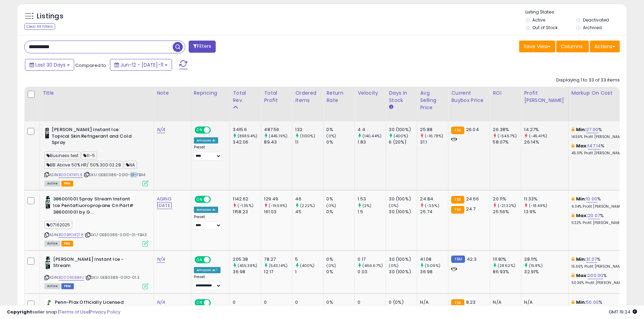
click at [101, 167] on div "ASIN: B00DX7KFL6 | SKU: GEB0386-0010-01-FBA4 Active FBA" at bounding box center [96, 156] width 104 height 59
copy span "GEB0386-0010-01-FBA4"
click at [105, 45] on input "**********" at bounding box center [99, 47] width 148 height 12
click at [176, 45] on span "button" at bounding box center [178, 47] width 10 height 10
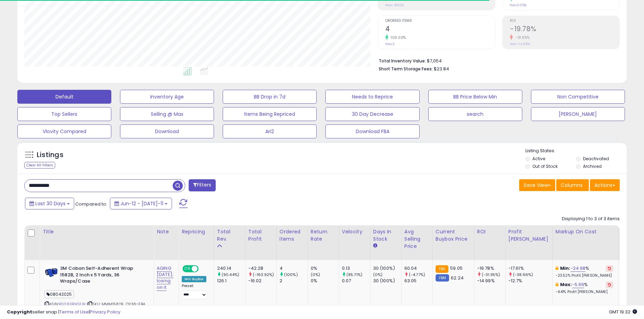
scroll to position [142, 353]
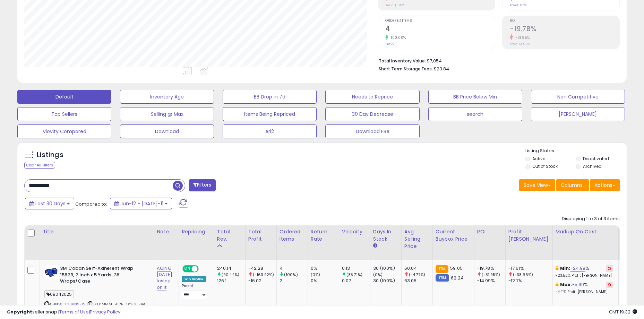
click at [100, 189] on input "**********" at bounding box center [99, 186] width 148 height 12
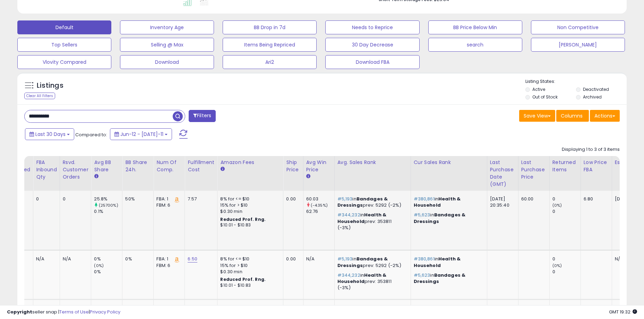
scroll to position [0, 0]
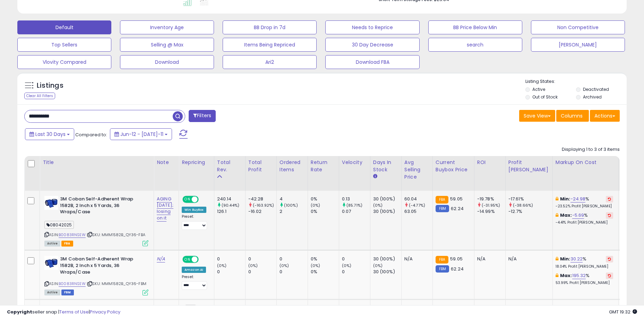
click at [238, 237] on td "240.14 (90.44%) 126.1" at bounding box center [229, 221] width 31 height 60
click at [87, 117] on input "**********" at bounding box center [99, 116] width 148 height 12
paste input "text"
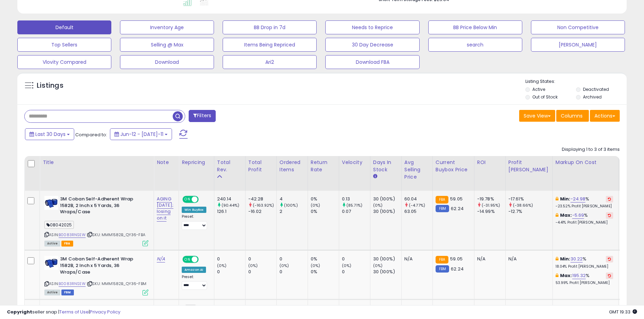
click at [145, 244] on icon at bounding box center [145, 243] width 6 height 6
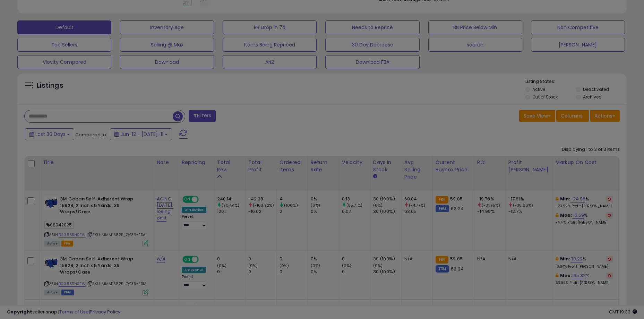
scroll to position [142, 356]
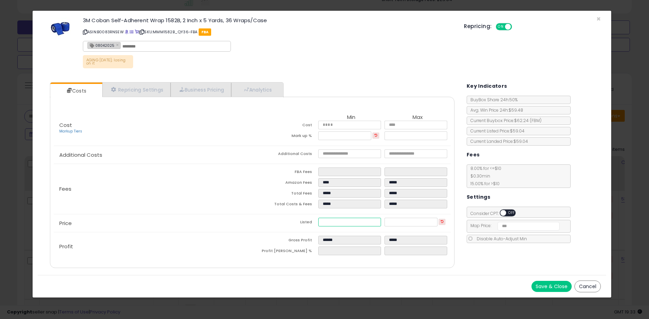
drag, startPoint x: 341, startPoint y: 220, endPoint x: 309, endPoint y: 226, distance: 33.1
click at [309, 226] on tr "Listed ***** *****" at bounding box center [351, 223] width 198 height 11
click at [266, 227] on td "Listed" at bounding box center [285, 223] width 66 height 11
drag, startPoint x: 344, startPoint y: 137, endPoint x: 316, endPoint y: 138, distance: 27.8
click at [316, 138] on tr "Mark up % ****** *****" at bounding box center [351, 136] width 198 height 11
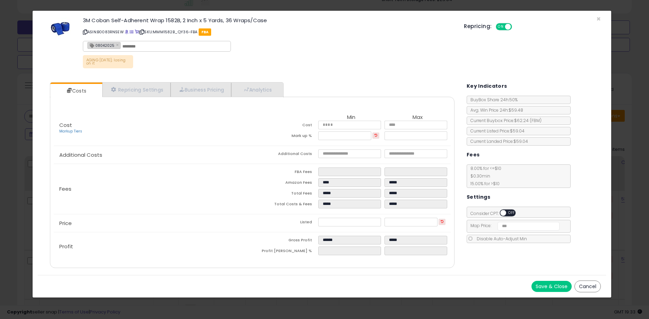
type input "******"
type input "****"
type input "*****"
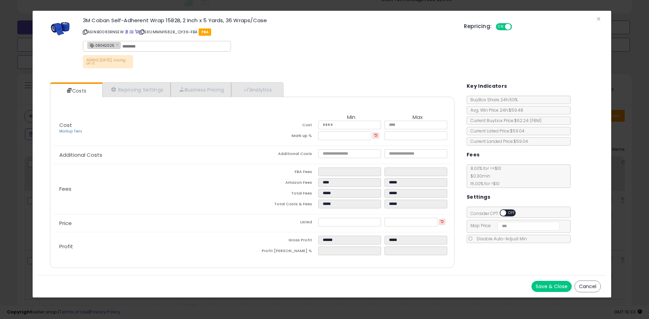
type input "******"
type input "*******"
click at [209, 193] on div "Fees FBA Fees **** **** Amazon Fees **** ***** Total Fees ***** ***** Total Cos…" at bounding box center [252, 189] width 397 height 50
click at [223, 224] on p "Price" at bounding box center [153, 223] width 198 height 6
drag, startPoint x: 340, startPoint y: 135, endPoint x: 325, endPoint y: 136, distance: 15.0
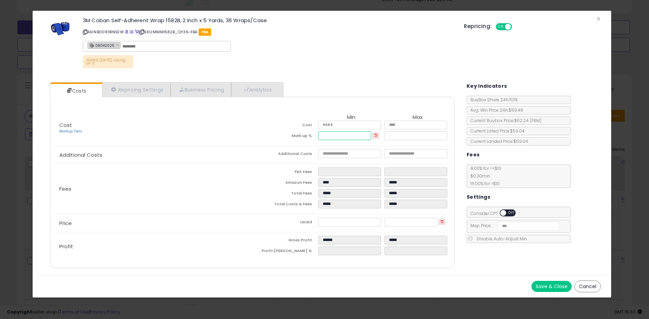
click at [325, 136] on input "******" at bounding box center [344, 135] width 53 height 9
type input "*******"
type input "****"
type input "*****"
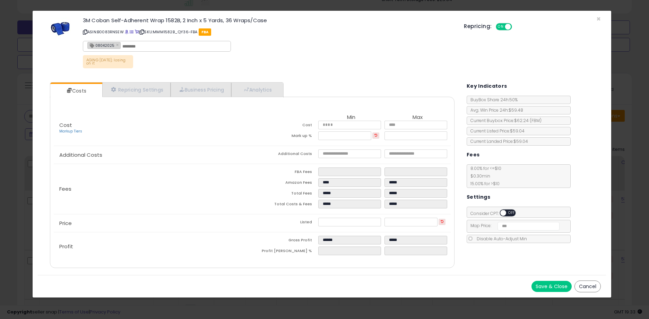
type input "****"
type input "******"
type input "*******"
click at [235, 180] on div "Fees FBA Fees **** **** Amazon Fees **** ***** Total Fees **** ***** Total Cost…" at bounding box center [252, 189] width 397 height 50
click at [597, 16] on span "×" at bounding box center [598, 19] width 5 height 10
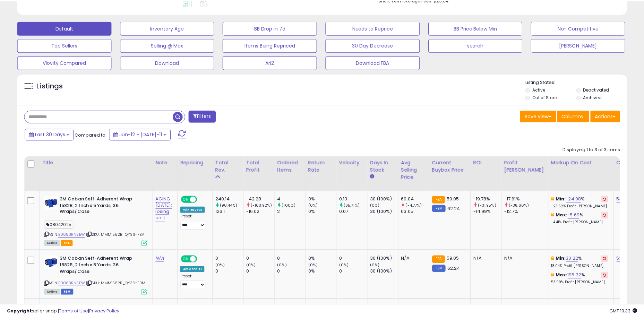
scroll to position [346543, 346332]
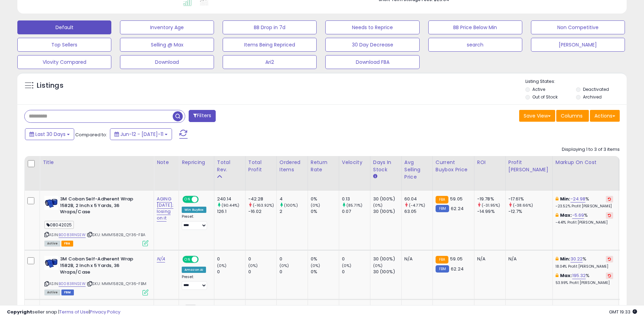
click at [101, 118] on input "text" at bounding box center [99, 116] width 148 height 12
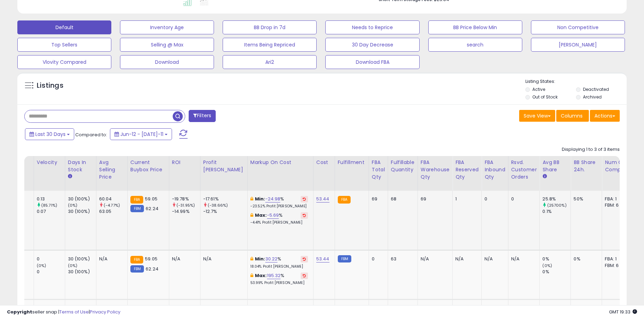
scroll to position [0, 248]
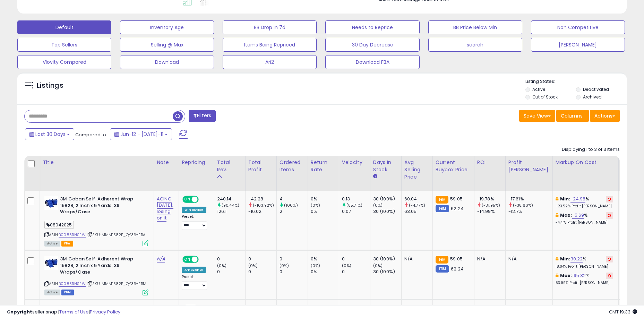
click at [56, 123] on div "Filters" at bounding box center [170, 117] width 303 height 14
click at [56, 119] on input "text" at bounding box center [99, 116] width 148 height 12
click at [56, 118] on input "text" at bounding box center [99, 116] width 148 height 12
click at [86, 123] on div "Filters" at bounding box center [170, 117] width 303 height 14
click at [87, 116] on input "text" at bounding box center [99, 116] width 148 height 12
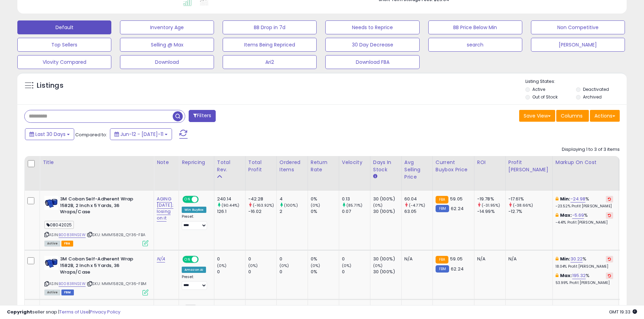
paste input "**********"
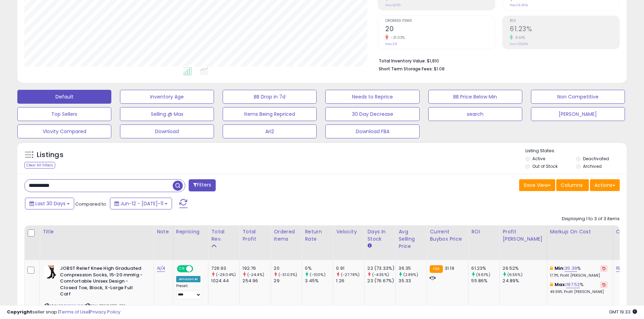
scroll to position [142, 353]
click at [254, 175] on div "**********" at bounding box center [321, 317] width 609 height 287
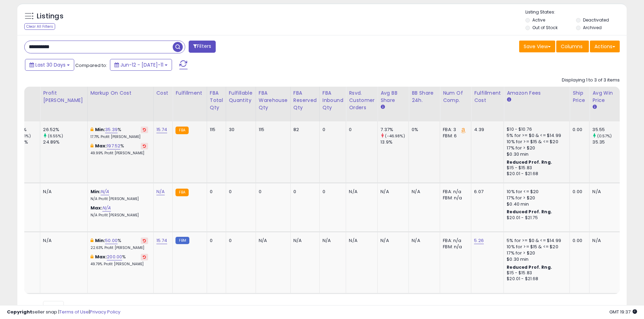
scroll to position [0, 0]
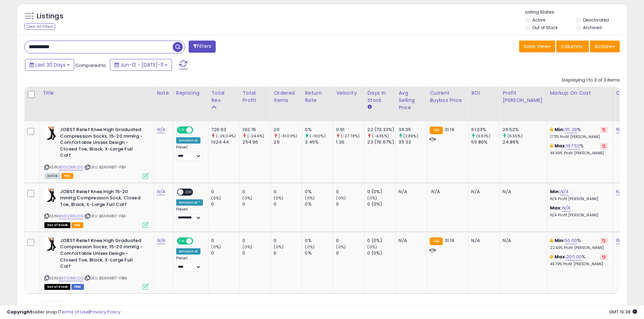
click at [84, 40] on div "**********" at bounding box center [321, 178] width 609 height 287
click at [83, 45] on input "**********" at bounding box center [99, 47] width 148 height 12
paste input "text"
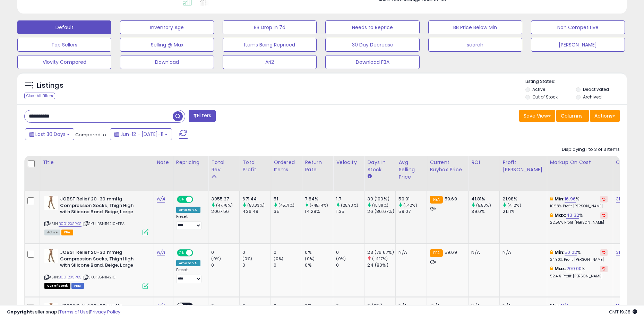
scroll to position [267, 0]
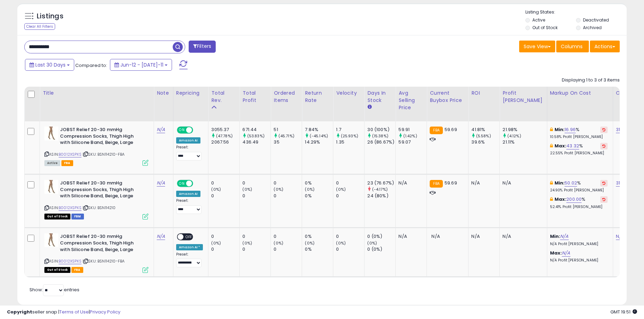
drag, startPoint x: 287, startPoint y: 29, endPoint x: 283, endPoint y: 25, distance: 5.9
click at [287, 29] on div "Listings Clear All Filters Listing States:" at bounding box center [321, 21] width 609 height 24
drag, startPoint x: 252, startPoint y: 155, endPoint x: 287, endPoint y: 154, distance: 35.1
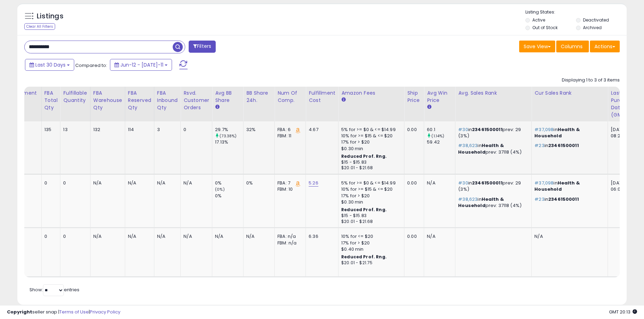
scroll to position [0, 810]
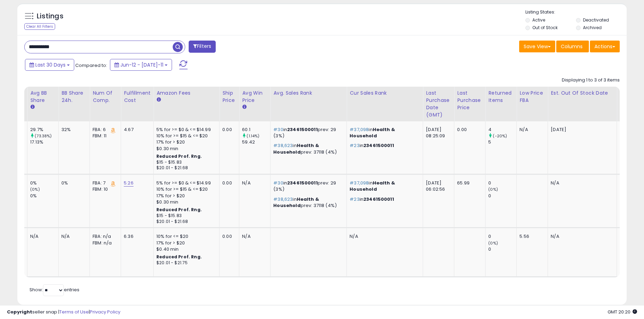
click at [73, 50] on input "**********" at bounding box center [99, 47] width 148 height 12
paste input "text"
type input "**********"
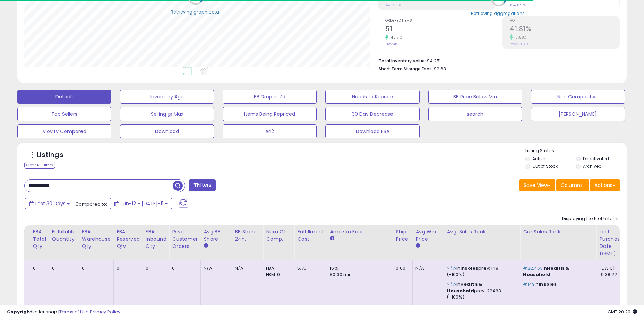
scroll to position [346543, 346332]
click at [113, 163] on div "Listings Clear All Filters" at bounding box center [69, 159] width 101 height 23
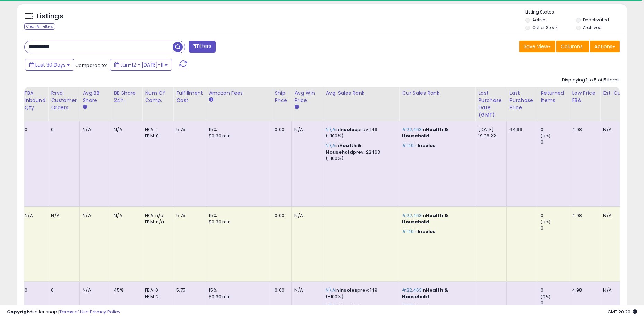
scroll to position [0, 0]
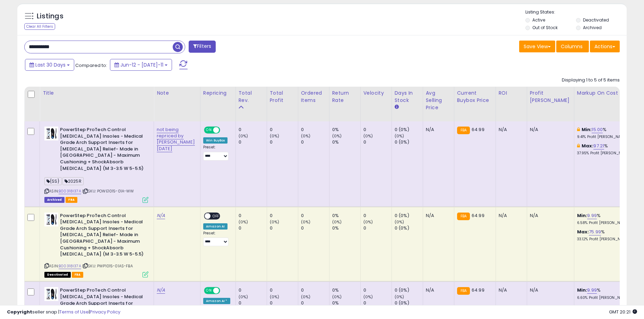
drag, startPoint x: 574, startPoint y: 174, endPoint x: 570, endPoint y: 177, distance: 4.7
click at [574, 174] on td "Min: 15.00 % 9.41% Profit Margin Max: 97.21 % 37.95% Profit Margin" at bounding box center [607, 163] width 66 height 85
click at [298, 167] on td "0 (0%) 0" at bounding box center [313, 163] width 31 height 85
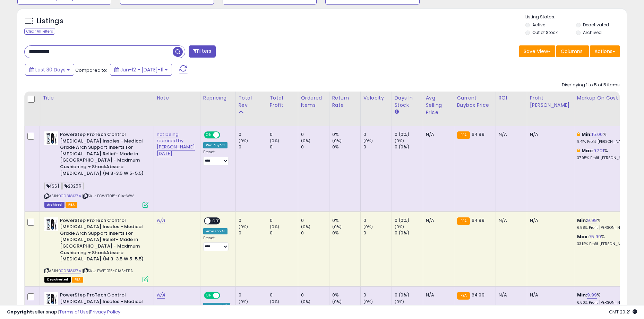
drag, startPoint x: 284, startPoint y: 135, endPoint x: 303, endPoint y: 152, distance: 26.0
click at [303, 152] on td "0 (0%) 0" at bounding box center [313, 168] width 31 height 85
drag, startPoint x: 314, startPoint y: 145, endPoint x: 274, endPoint y: 130, distance: 43.5
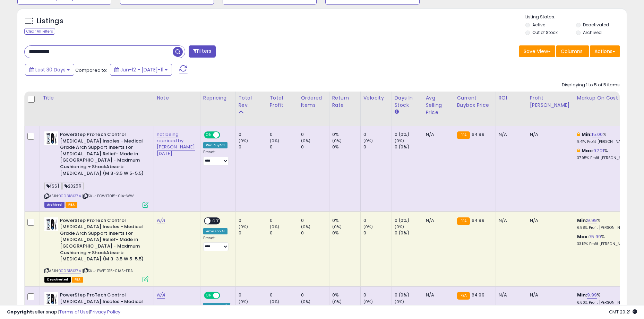
click at [274, 130] on td "0 (0%) 0" at bounding box center [282, 168] width 31 height 85
drag, startPoint x: 268, startPoint y: 178, endPoint x: 263, endPoint y: 170, distance: 9.5
click at [268, 178] on td "0 (0%) 0" at bounding box center [282, 168] width 31 height 85
drag, startPoint x: 248, startPoint y: 136, endPoint x: 377, endPoint y: 144, distance: 129.9
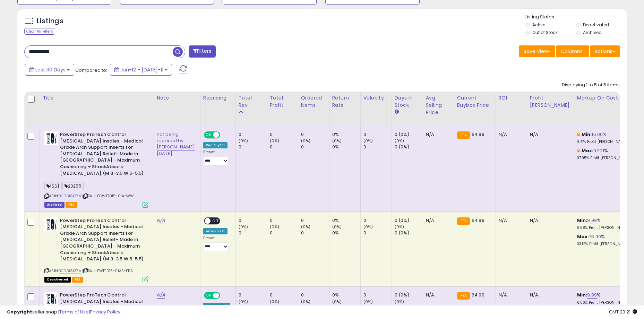
click at [395, 144] on div "0 (0%)" at bounding box center [409, 147] width 28 height 6
drag, startPoint x: 388, startPoint y: 146, endPoint x: 229, endPoint y: 128, distance: 159.7
drag, startPoint x: 226, startPoint y: 134, endPoint x: 220, endPoint y: 133, distance: 6.3
click at [239, 134] on div "0" at bounding box center [253, 134] width 28 height 6
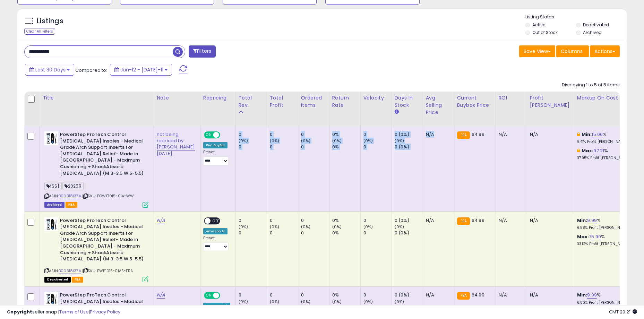
drag, startPoint x: 218, startPoint y: 133, endPoint x: 426, endPoint y: 152, distance: 209.5
click at [426, 152] on td "N/A" at bounding box center [438, 168] width 31 height 85
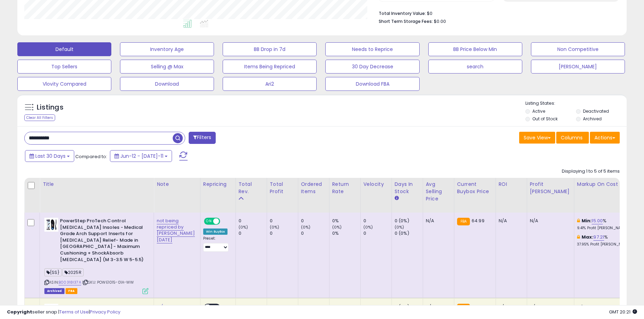
scroll to position [8, 0]
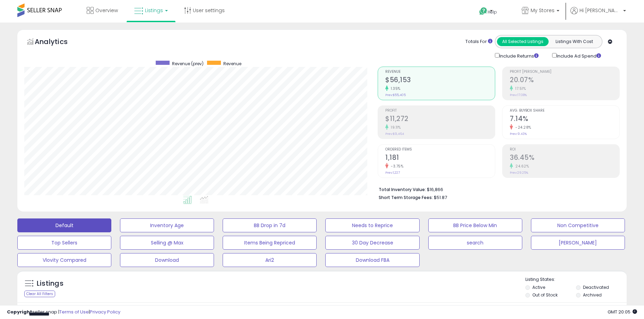
select select "**"
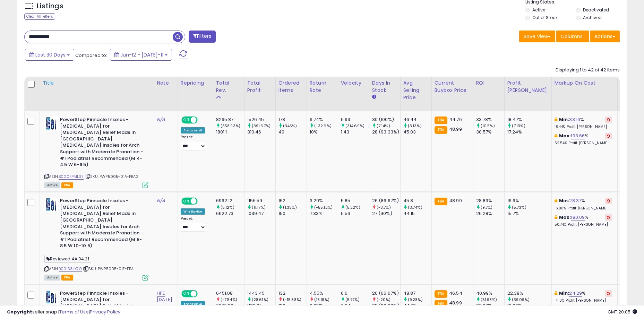
scroll to position [142, 353]
drag, startPoint x: 493, startPoint y: 116, endPoint x: 536, endPoint y: 136, distance: 47.6
click at [536, 136] on td "18.47% (7.13%) 17.24%" at bounding box center [527, 151] width 47 height 81
drag, startPoint x: 504, startPoint y: 126, endPoint x: 489, endPoint y: 119, distance: 16.8
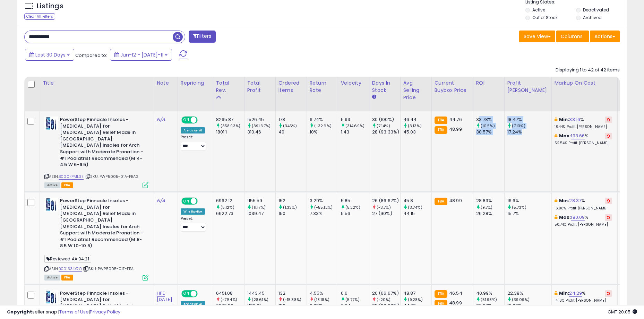
click at [489, 119] on div "33.78%" at bounding box center [490, 119] width 28 height 6
drag, startPoint x: 486, startPoint y: 118, endPoint x: 540, endPoint y: 131, distance: 56.4
click at [540, 131] on div "17.24%" at bounding box center [529, 132] width 44 height 6
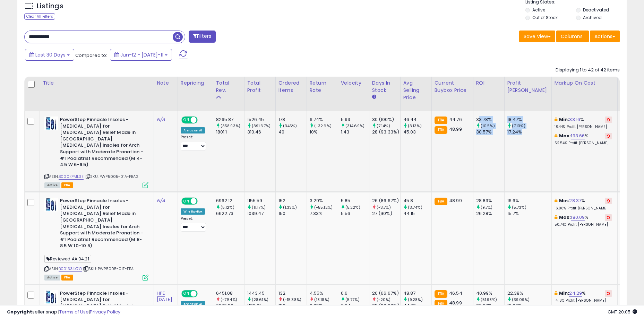
drag, startPoint x: 531, startPoint y: 133, endPoint x: 489, endPoint y: 121, distance: 43.6
click at [489, 121] on div "33.78%" at bounding box center [490, 119] width 28 height 6
drag, startPoint x: 486, startPoint y: 120, endPoint x: 537, endPoint y: 135, distance: 53.6
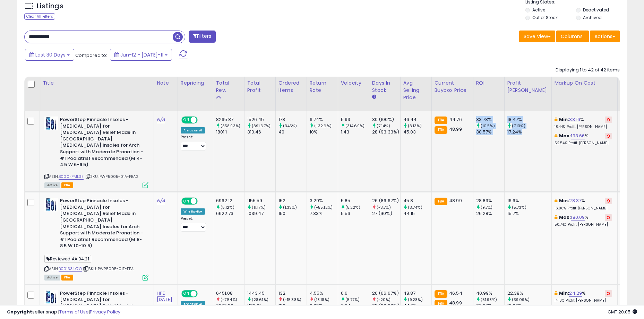
click at [537, 135] on div "17.24%" at bounding box center [529, 132] width 44 height 6
drag, startPoint x: 538, startPoint y: 134, endPoint x: 486, endPoint y: 120, distance: 53.2
click at [486, 120] on div "33.78%" at bounding box center [490, 119] width 28 height 6
